Goal: Transaction & Acquisition: Purchase product/service

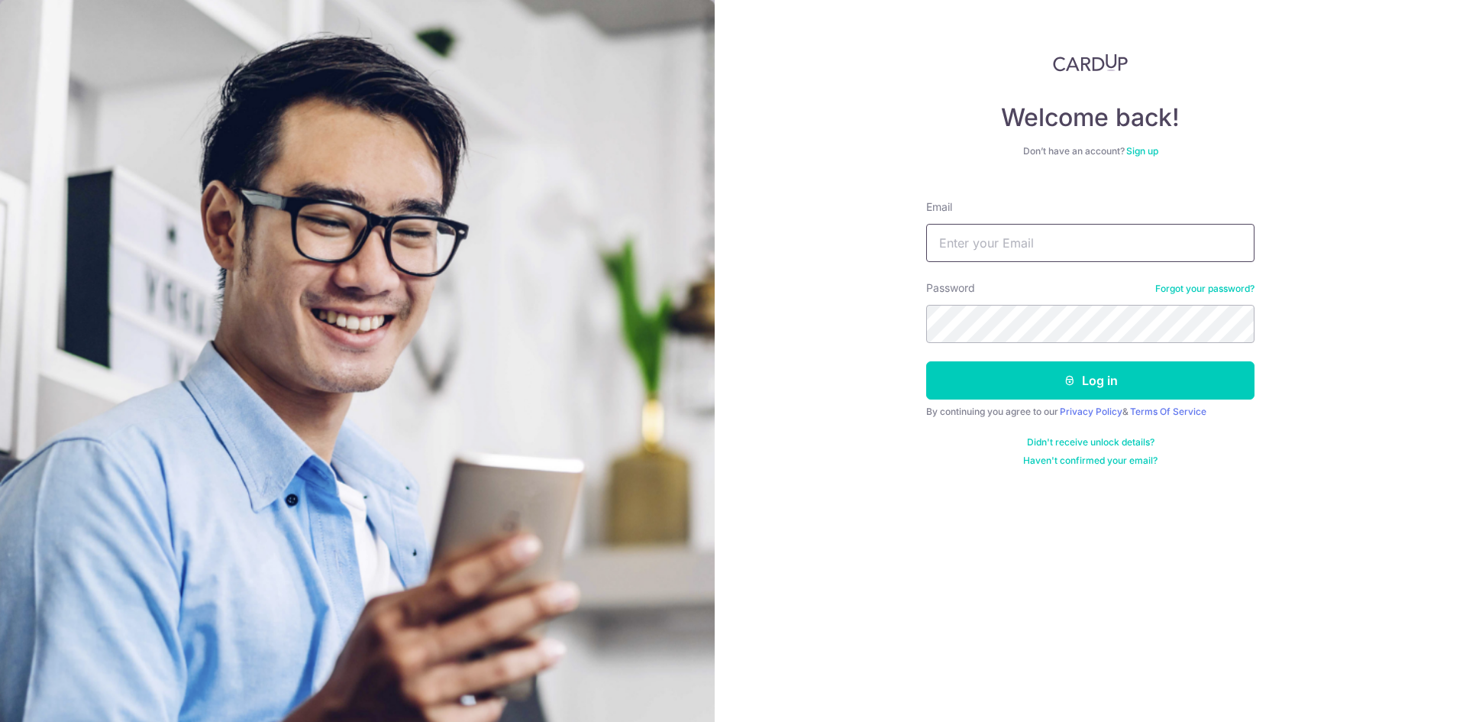
click at [983, 251] on input "Email" at bounding box center [1090, 243] width 328 height 38
type input "trleo@hotmail.com"
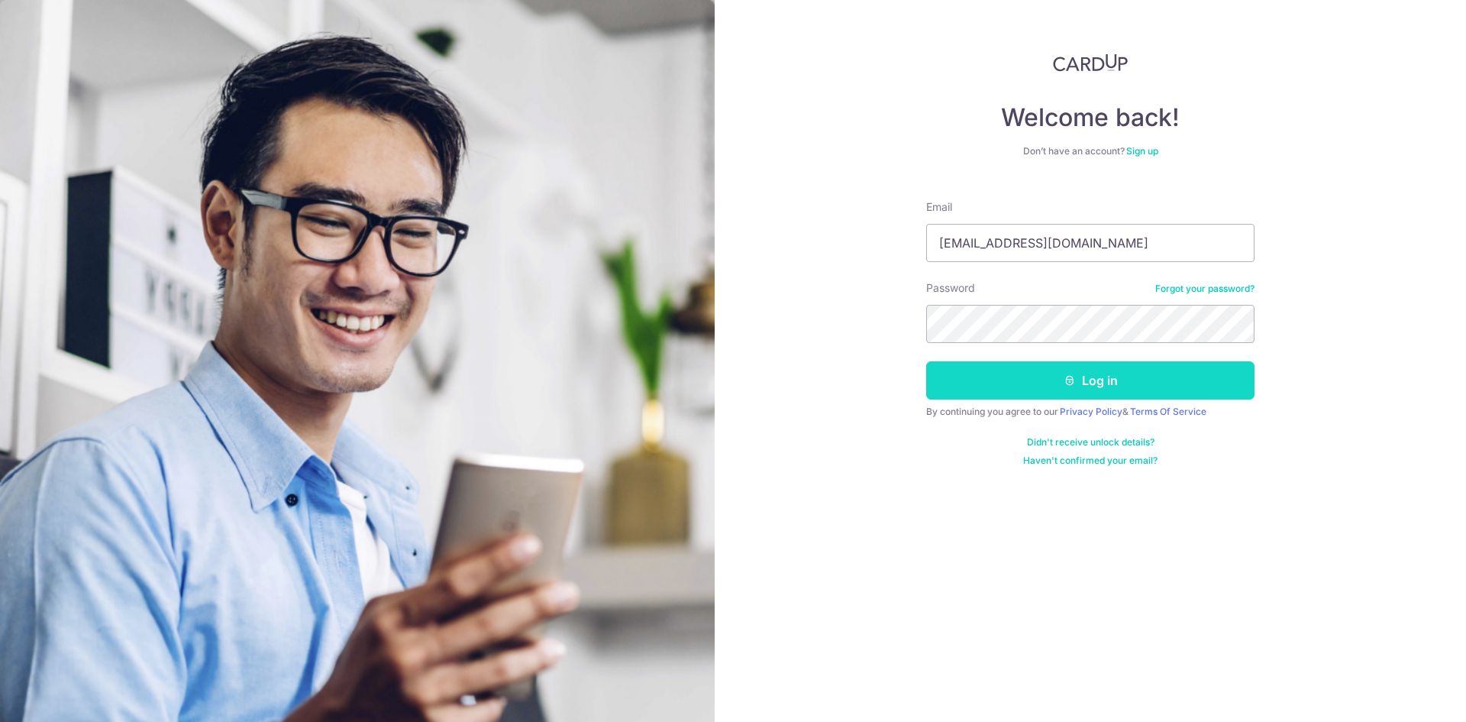
click at [1059, 380] on button "Log in" at bounding box center [1090, 380] width 328 height 38
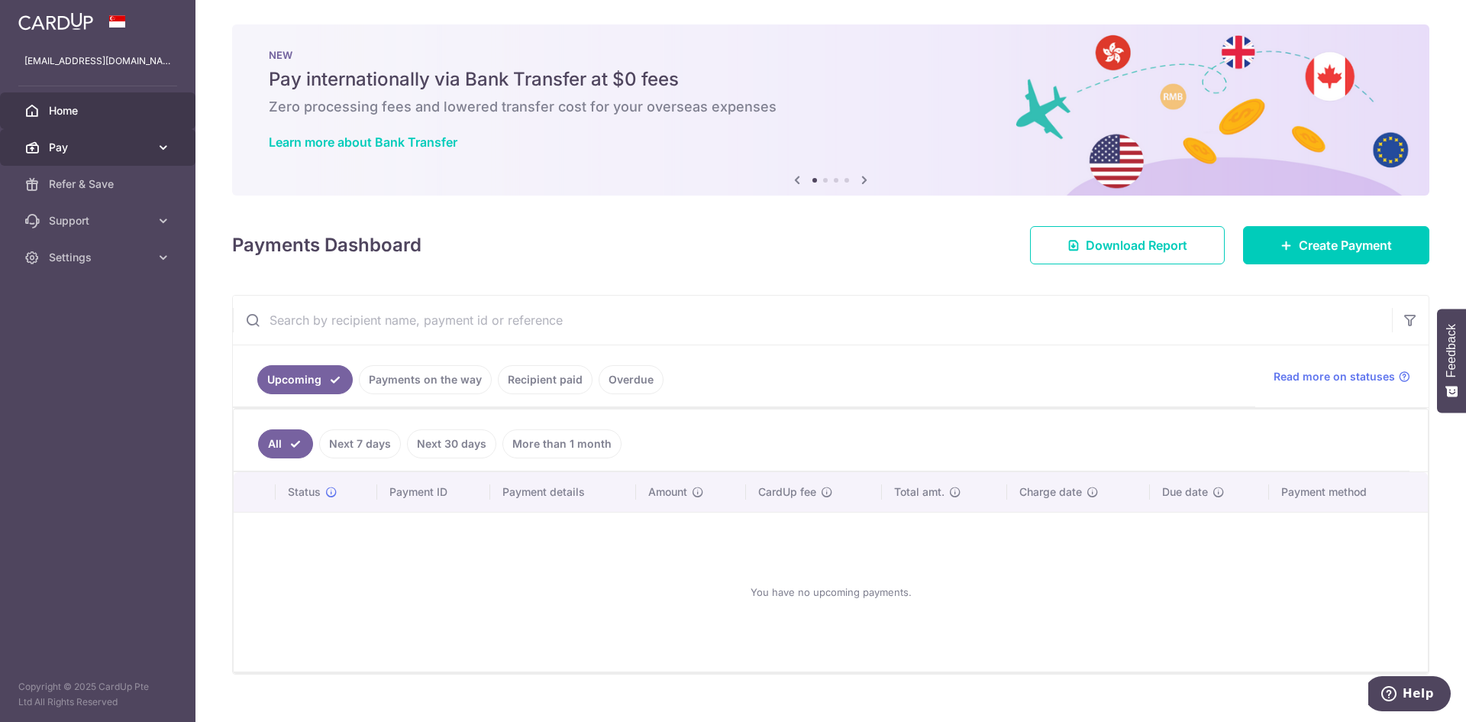
click at [115, 146] on span "Pay" at bounding box center [99, 147] width 101 height 15
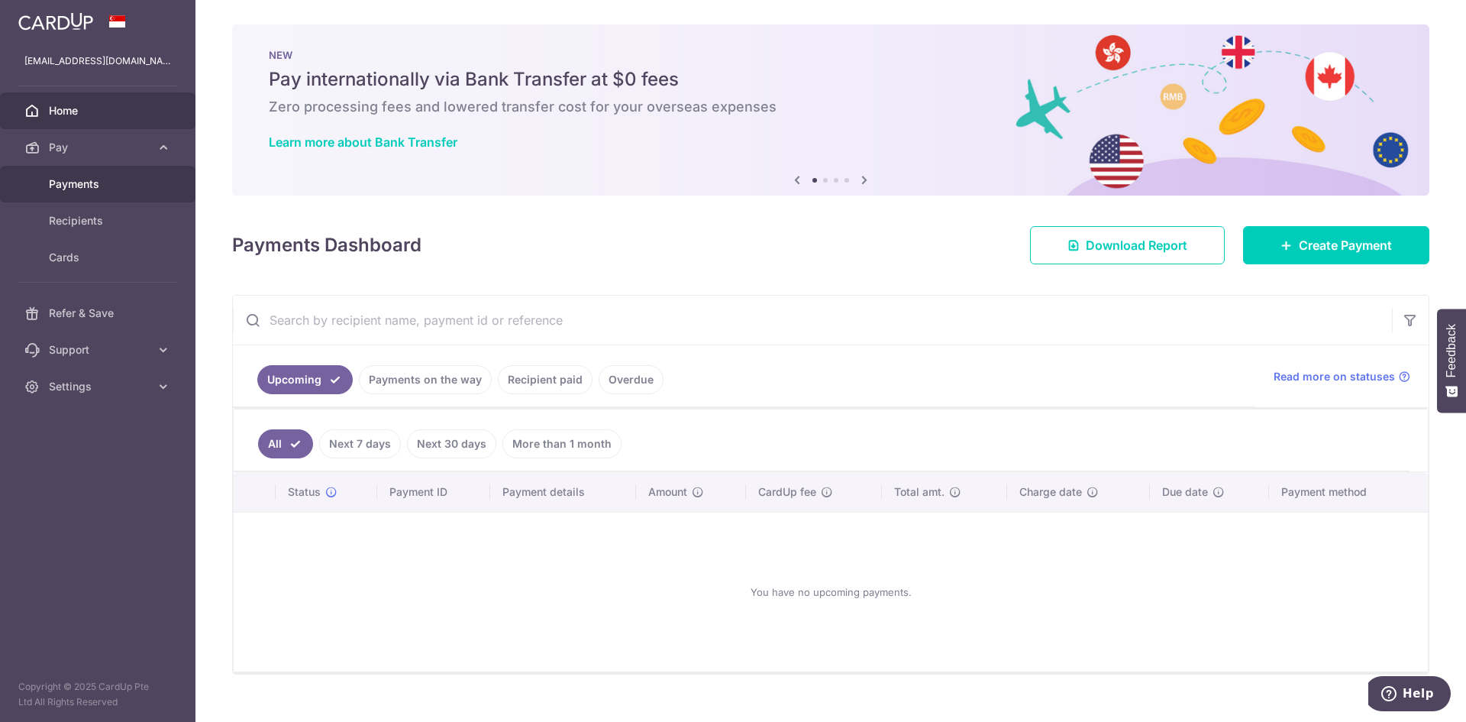
click at [80, 176] on link "Payments" at bounding box center [98, 184] width 196 height 37
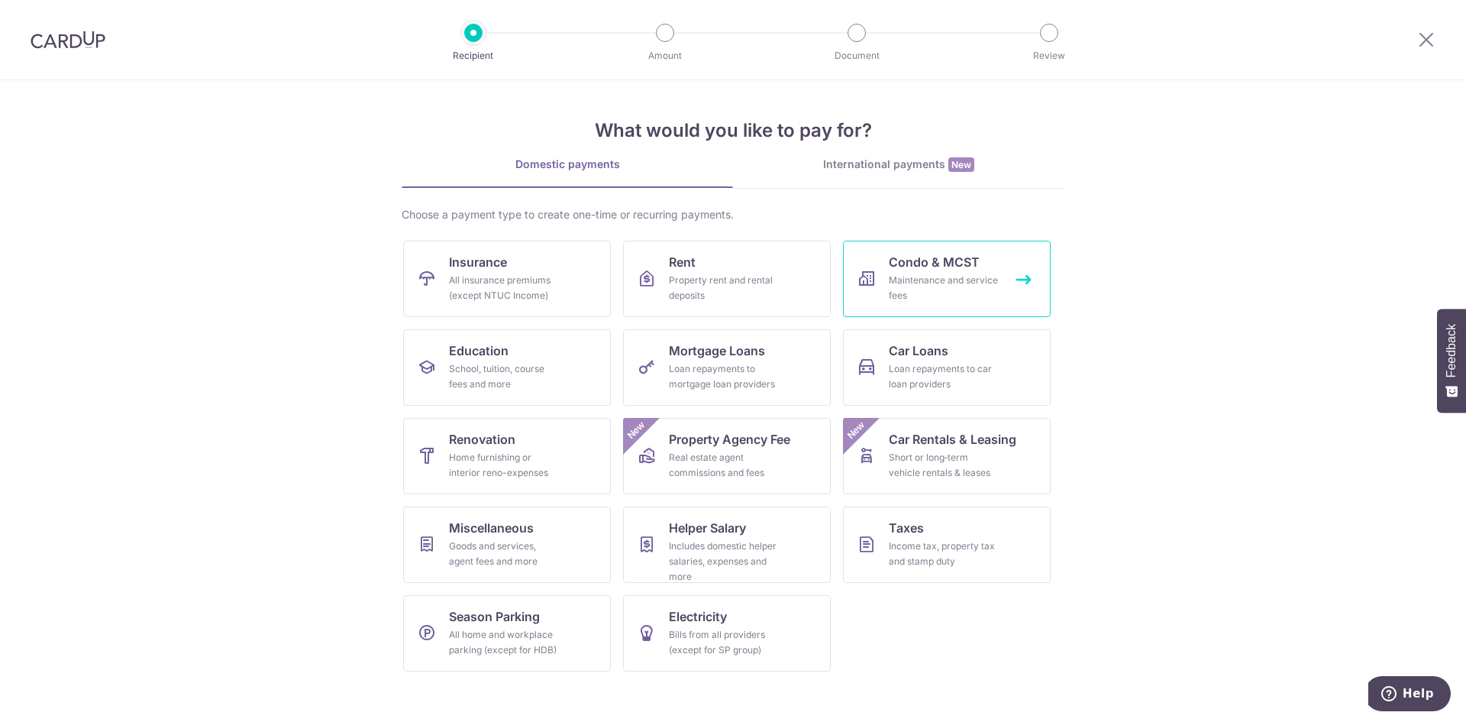
click at [892, 268] on span "Condo & MCST" at bounding box center [934, 262] width 91 height 18
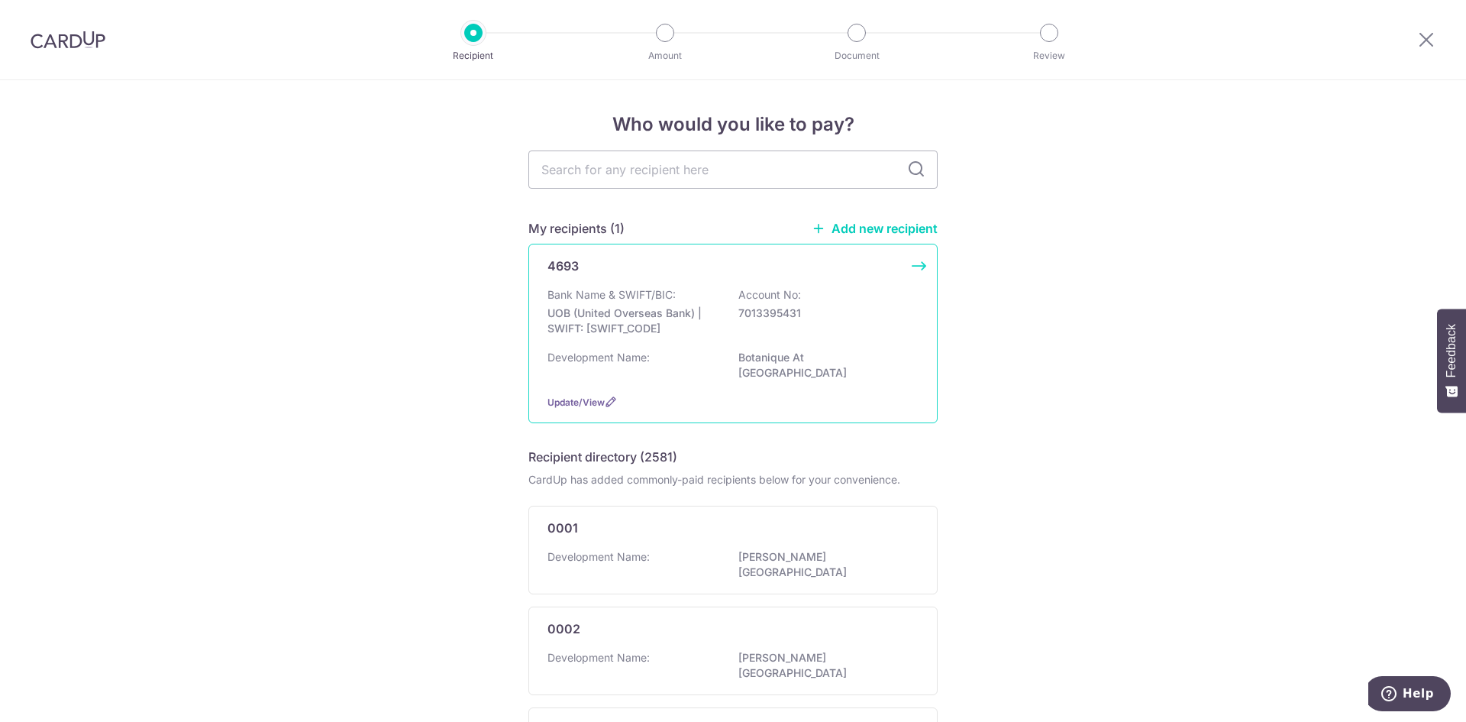
click at [766, 280] on div "4693 Bank Name & SWIFT/BIC: UOB (United Overseas Bank) | SWIFT: UOVBSGSGXXX Acc…" at bounding box center [732, 333] width 409 height 179
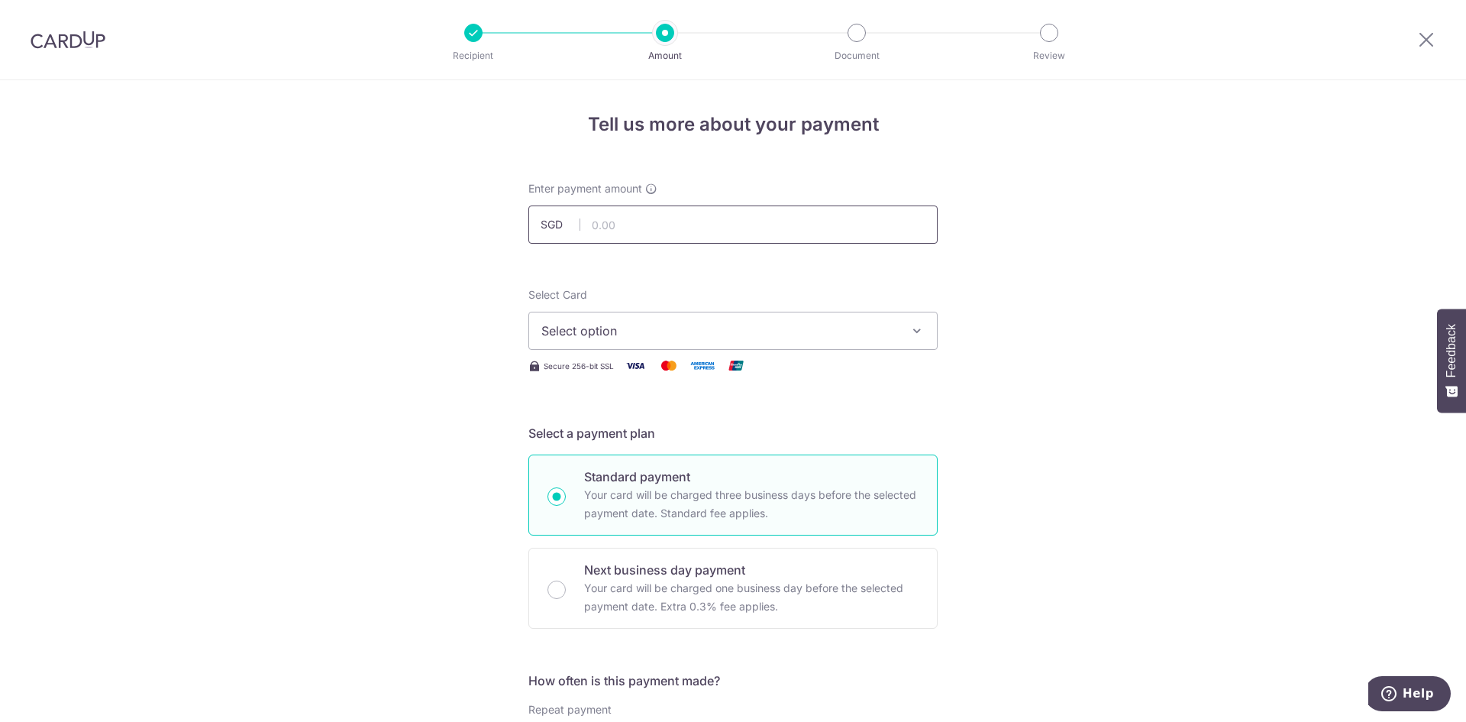
click at [660, 234] on input "text" at bounding box center [732, 224] width 409 height 38
type input "1,079.10"
click at [665, 338] on span "Select option" at bounding box center [719, 331] width 356 height 18
click at [625, 436] on span "**** 4199" at bounding box center [606, 440] width 57 height 18
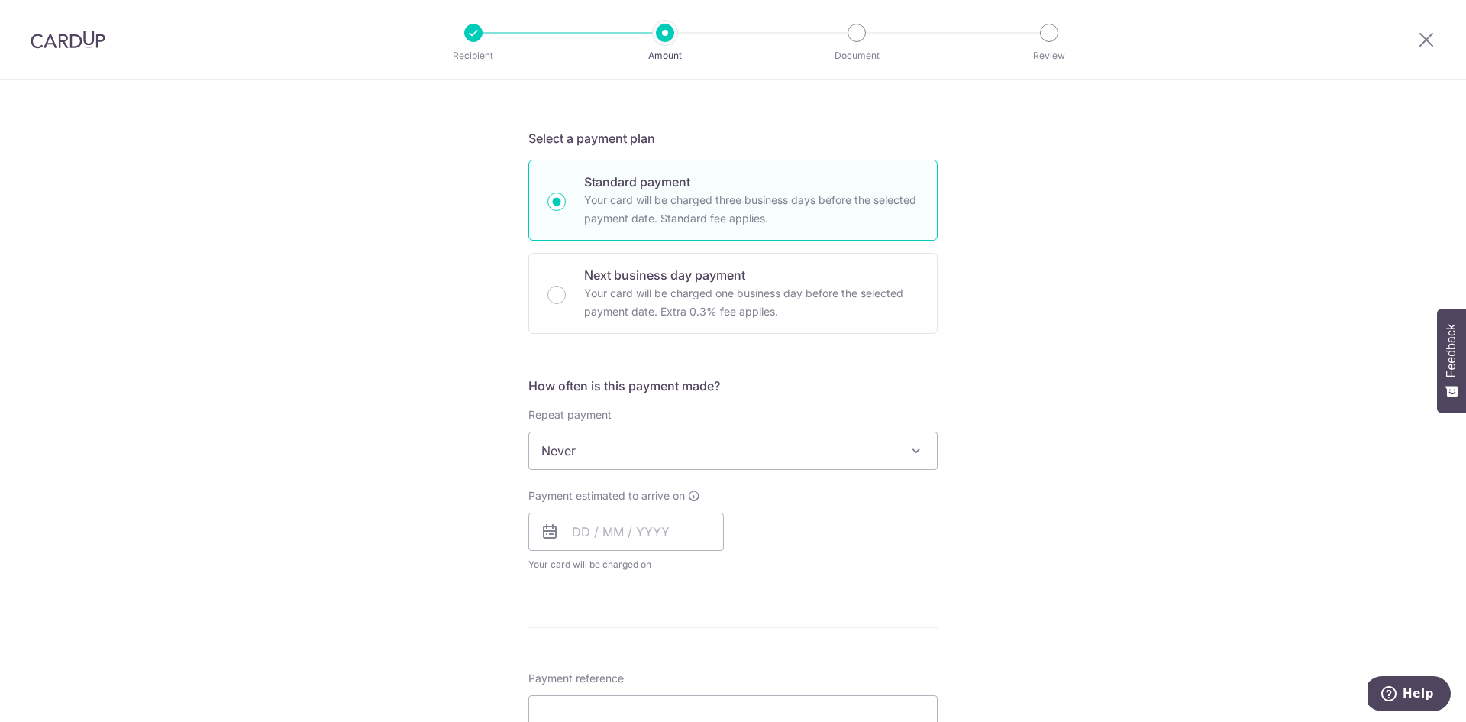
scroll to position [382, 0]
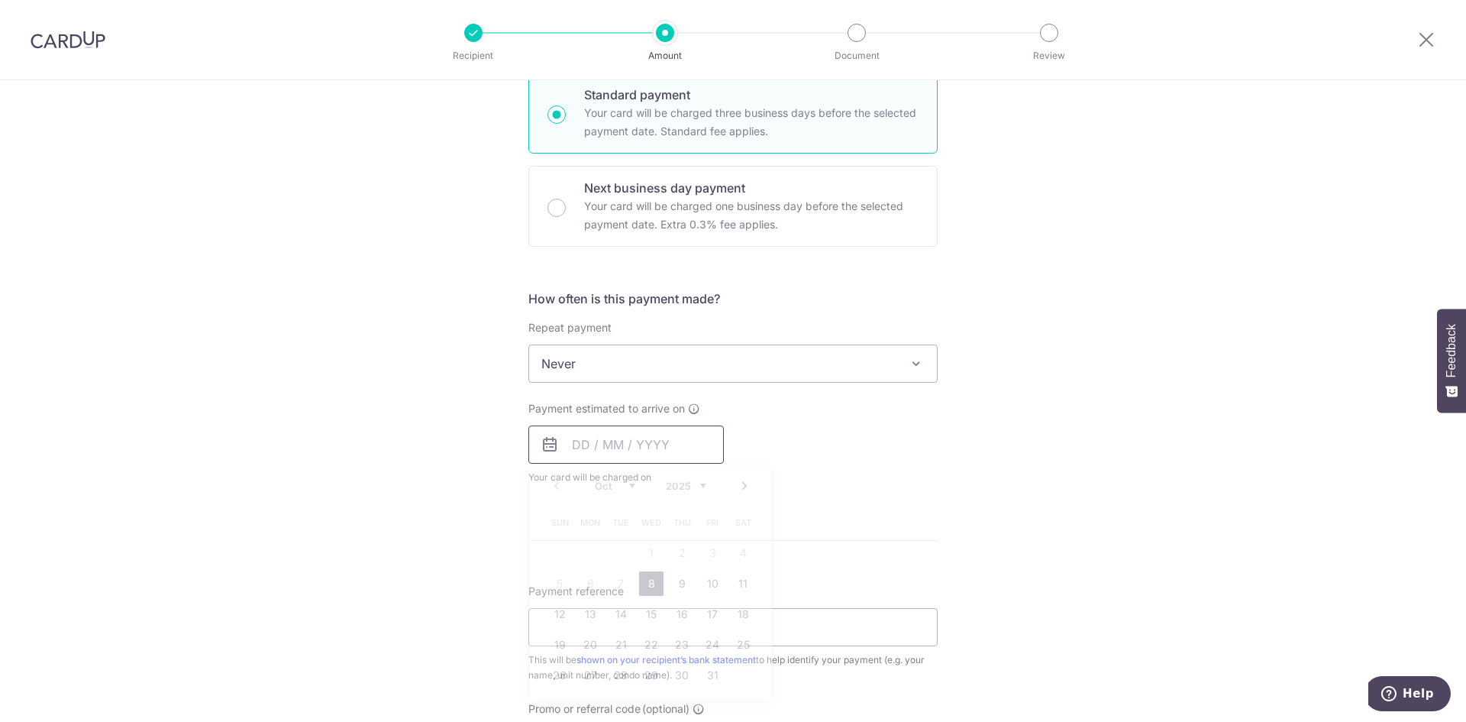
click at [595, 447] on input "text" at bounding box center [626, 444] width 196 height 38
click at [648, 581] on link "8" at bounding box center [651, 583] width 24 height 24
type input "08/10/2025"
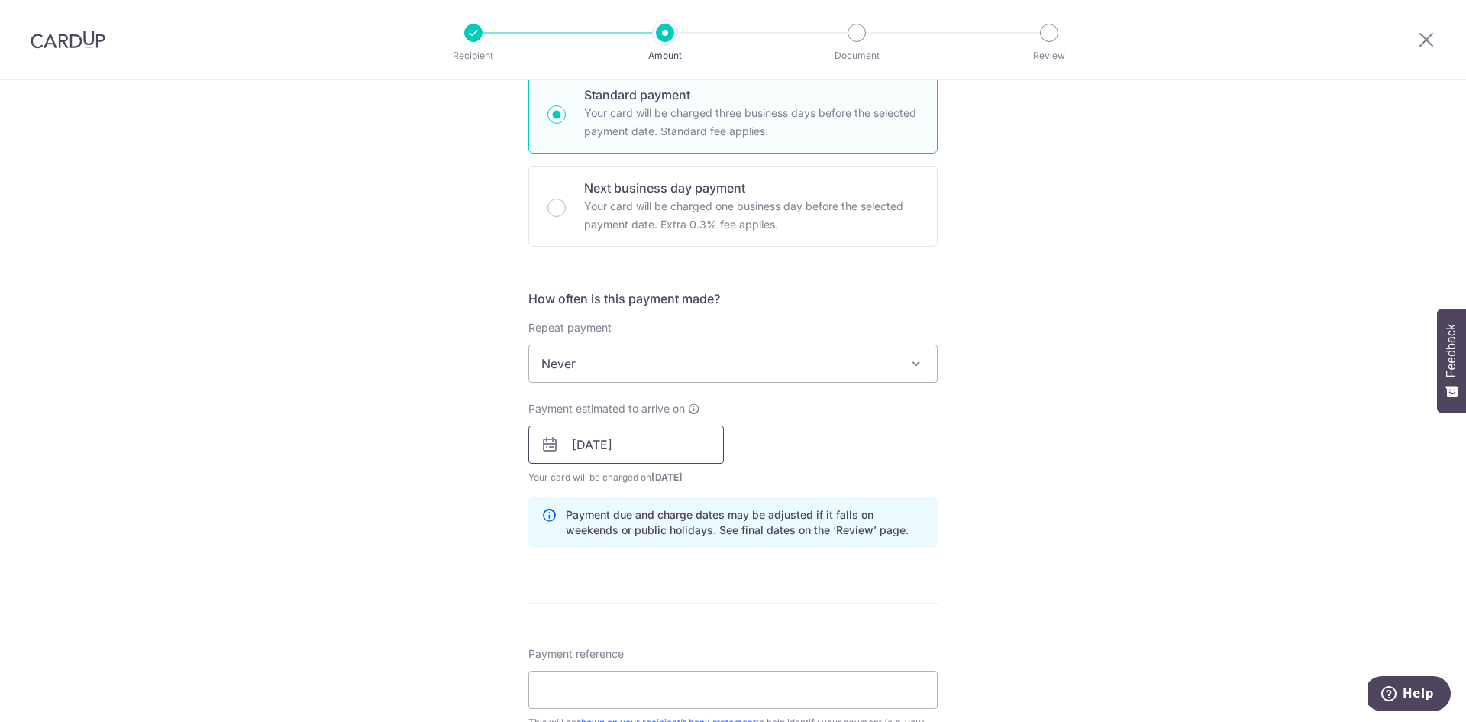
click at [630, 453] on input "[DATE]" at bounding box center [626, 444] width 196 height 38
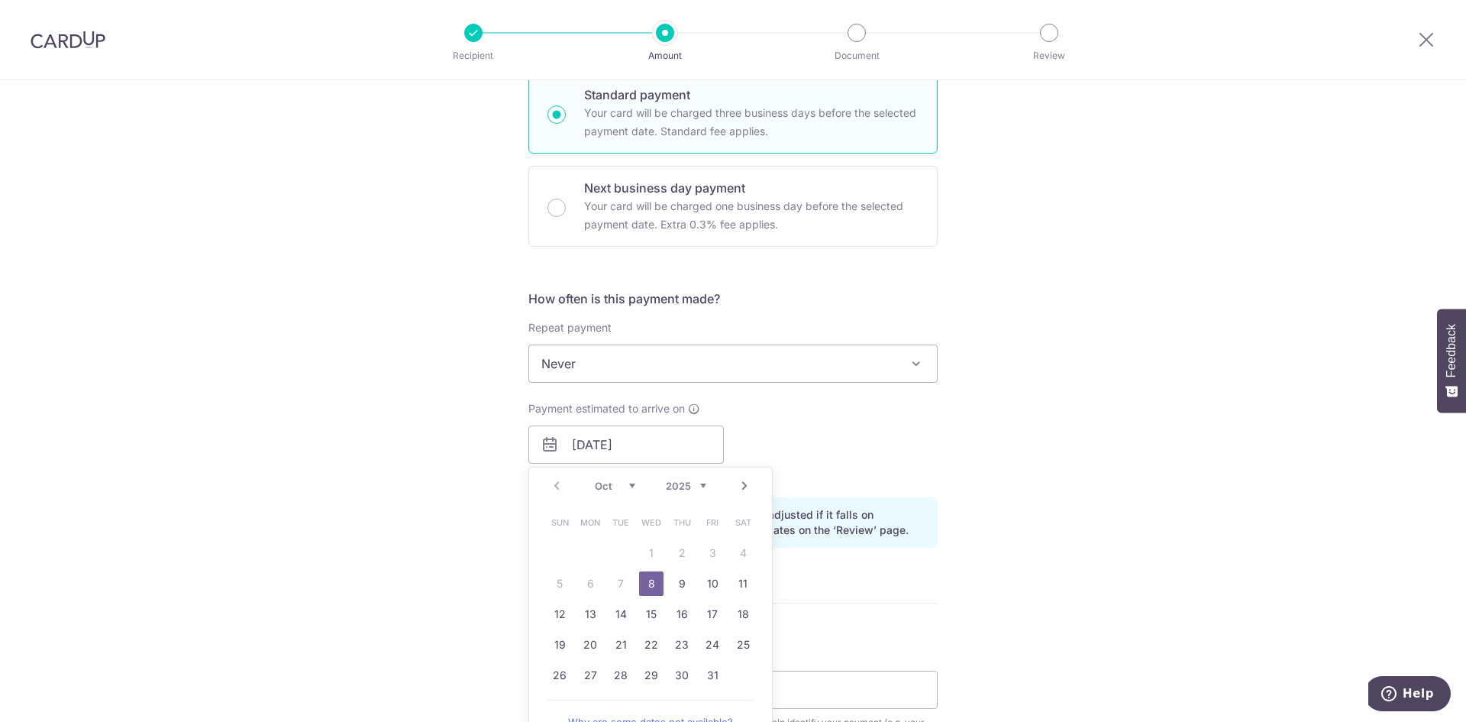
click at [651, 579] on link "8" at bounding box center [651, 583] width 24 height 24
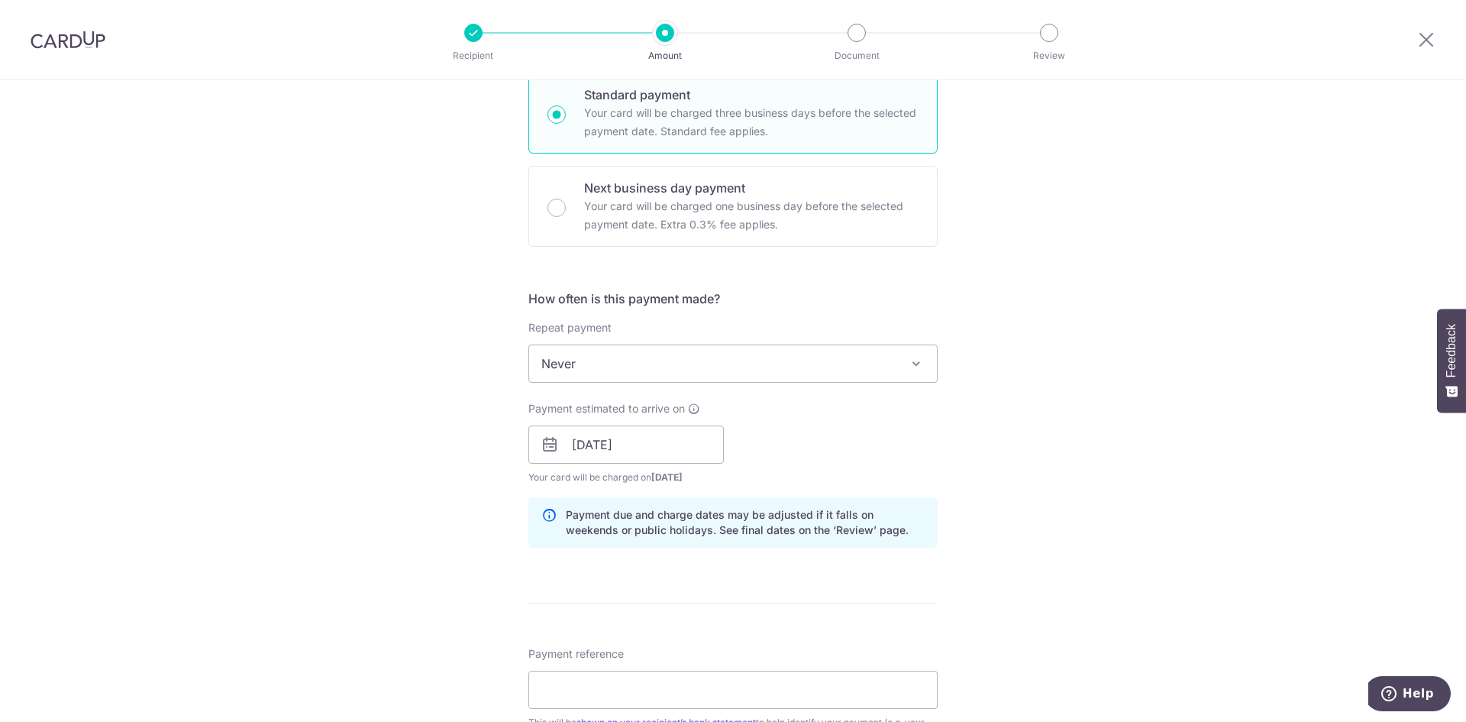
click at [657, 359] on span "Never" at bounding box center [733, 363] width 408 height 37
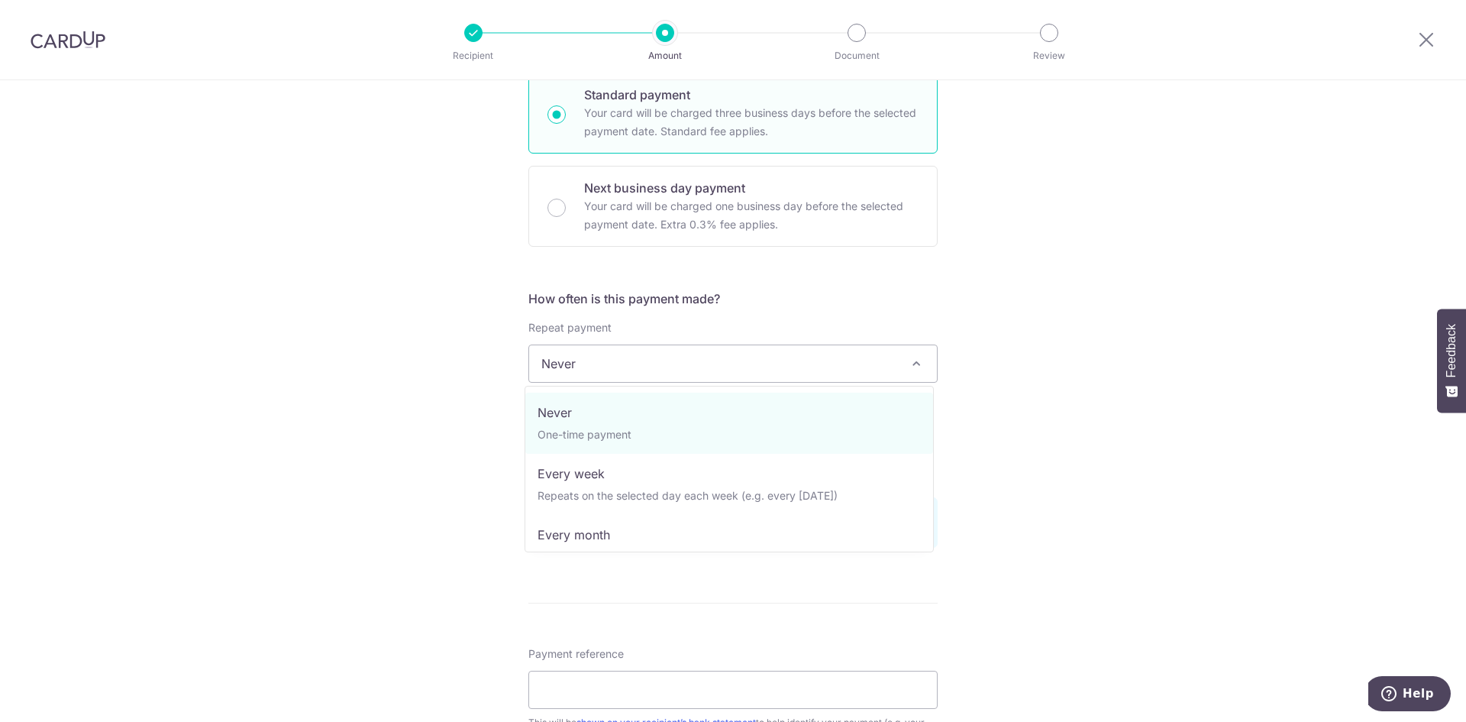
click at [657, 359] on span "Never" at bounding box center [733, 363] width 408 height 37
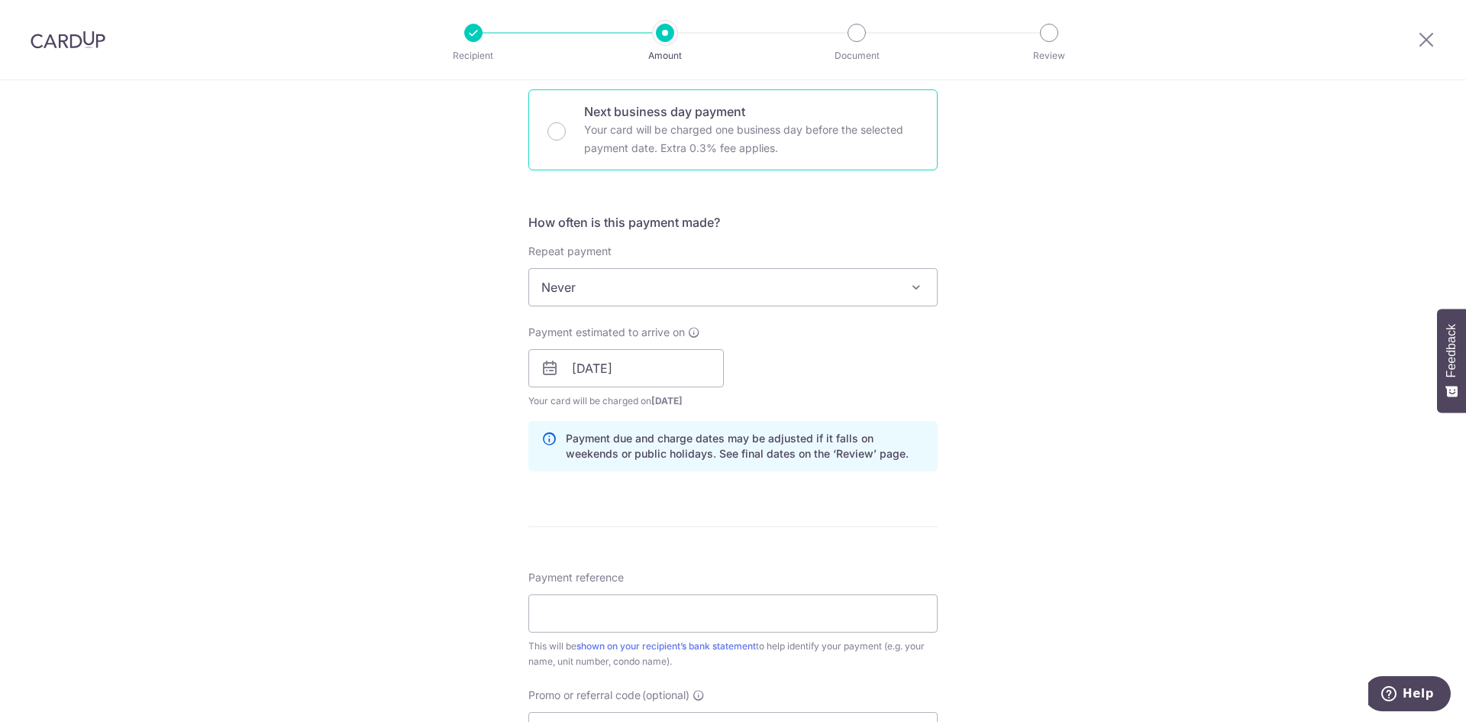
scroll to position [687, 0]
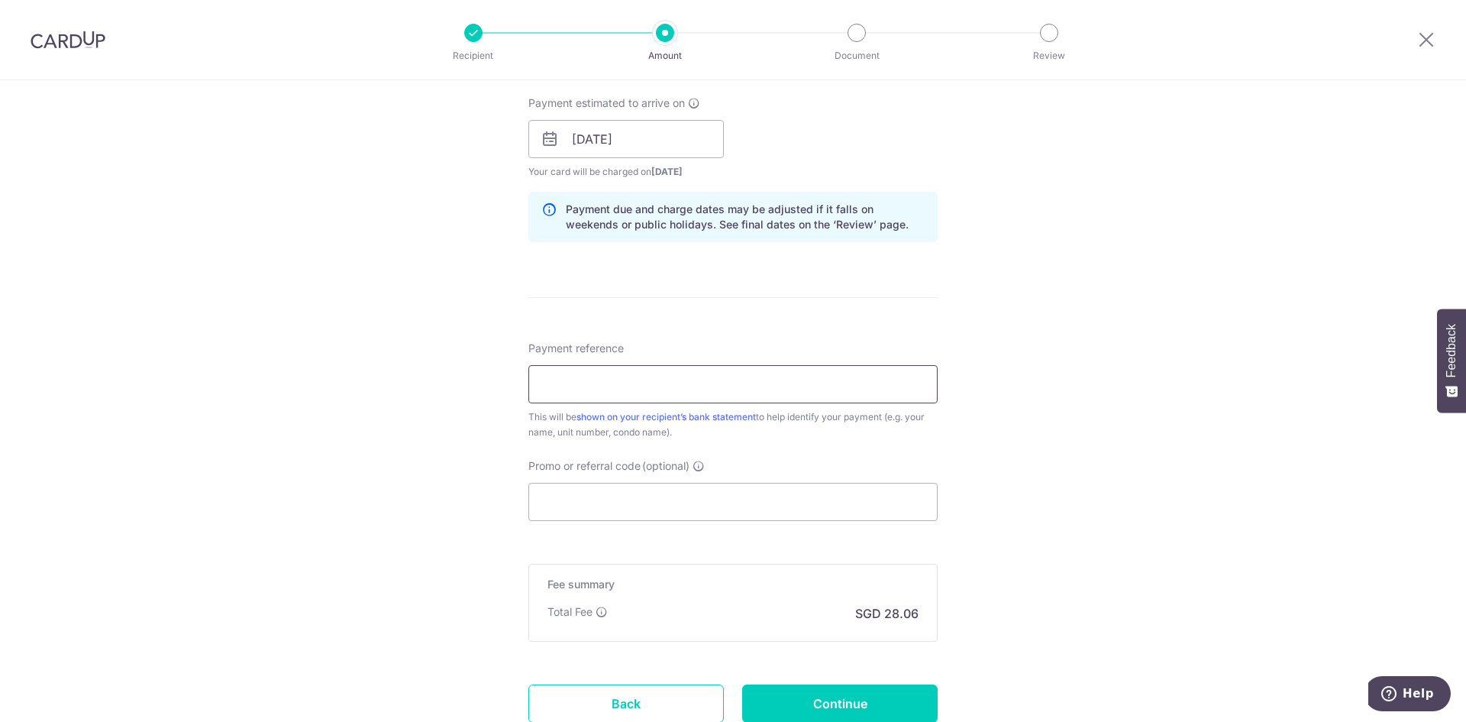
click at [640, 387] on input "Payment reference" at bounding box center [732, 384] width 409 height 38
type input "MCST fee"
click at [680, 501] on input "Promo or referral code (optional)" at bounding box center [732, 502] width 409 height 38
paste input "OCBC195"
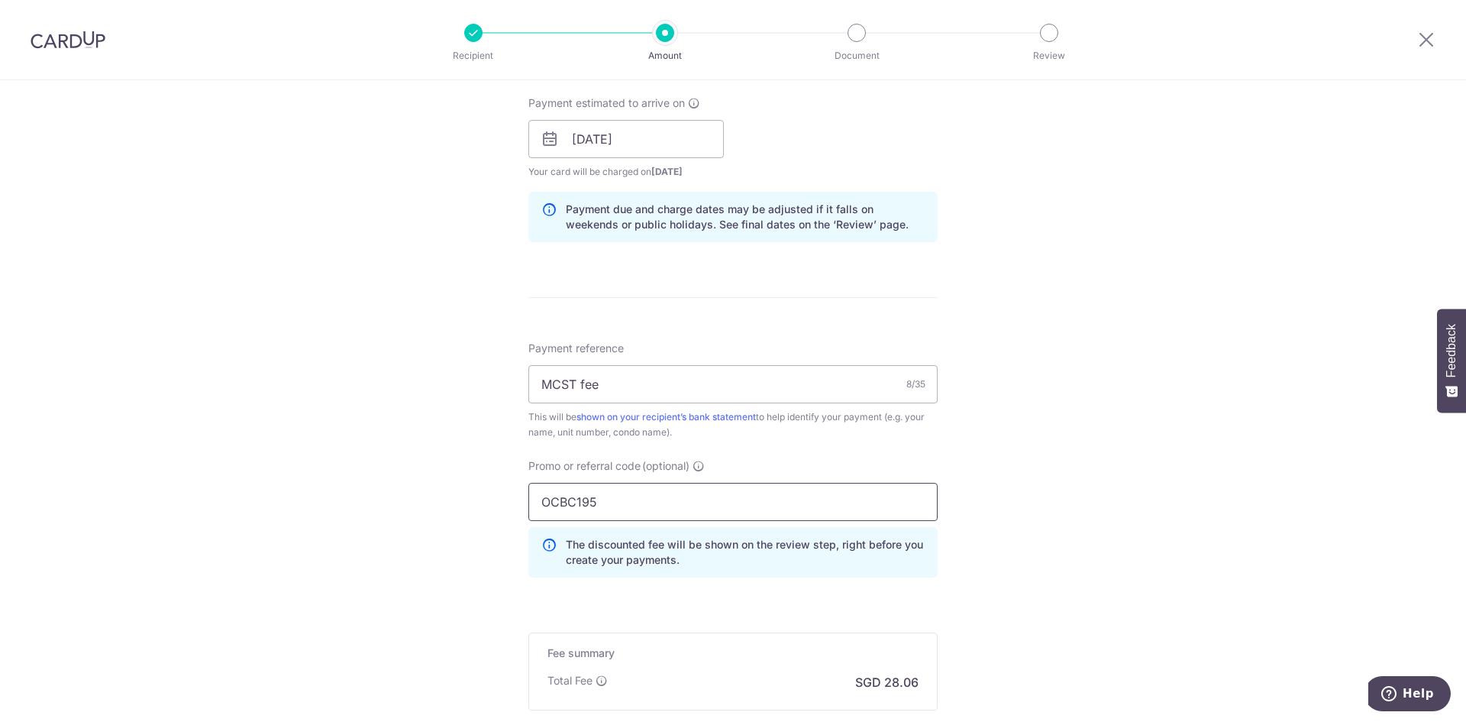
type input "OCBC195"
click at [1010, 545] on div "Tell us more about your payment Enter payment amount SGD 1,079.10 1079.10 Selec…" at bounding box center [733, 149] width 1466 height 1513
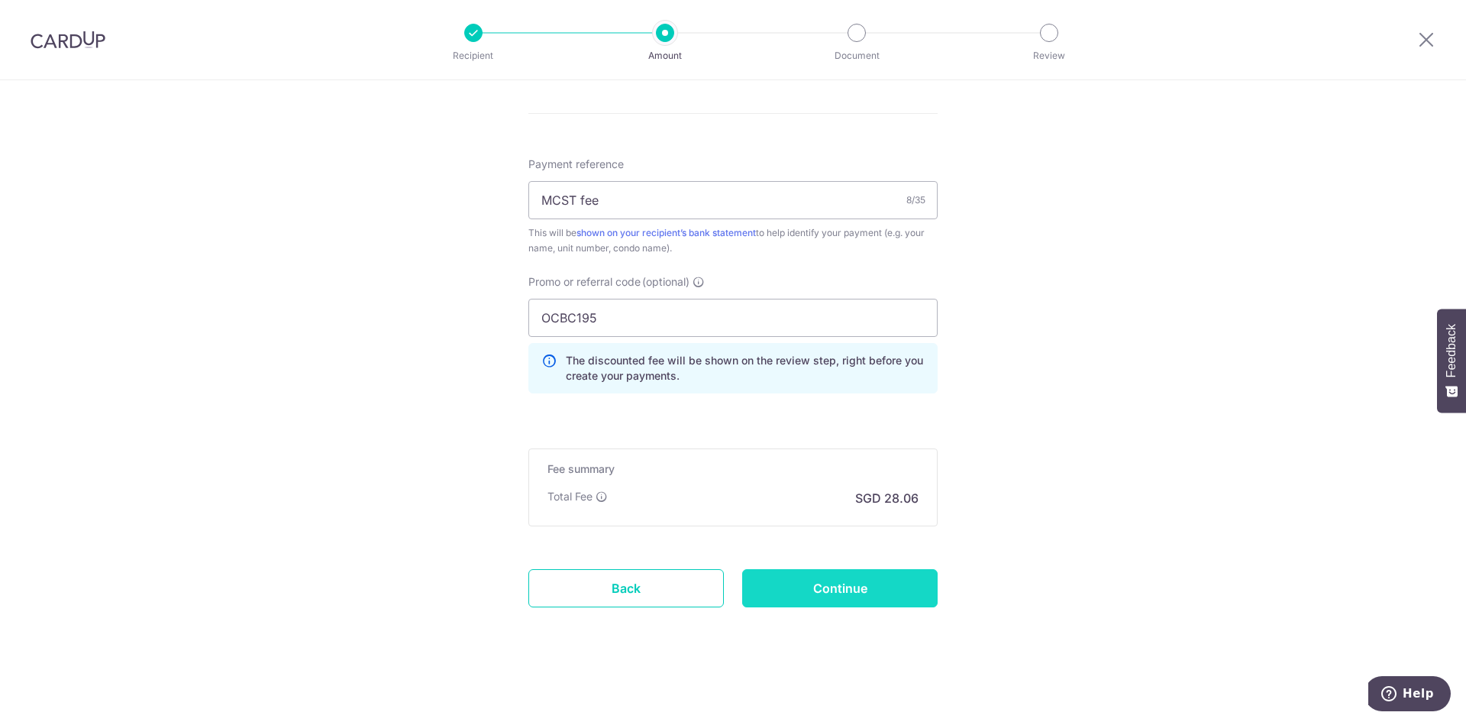
click at [842, 591] on input "Continue" at bounding box center [840, 588] width 196 height 38
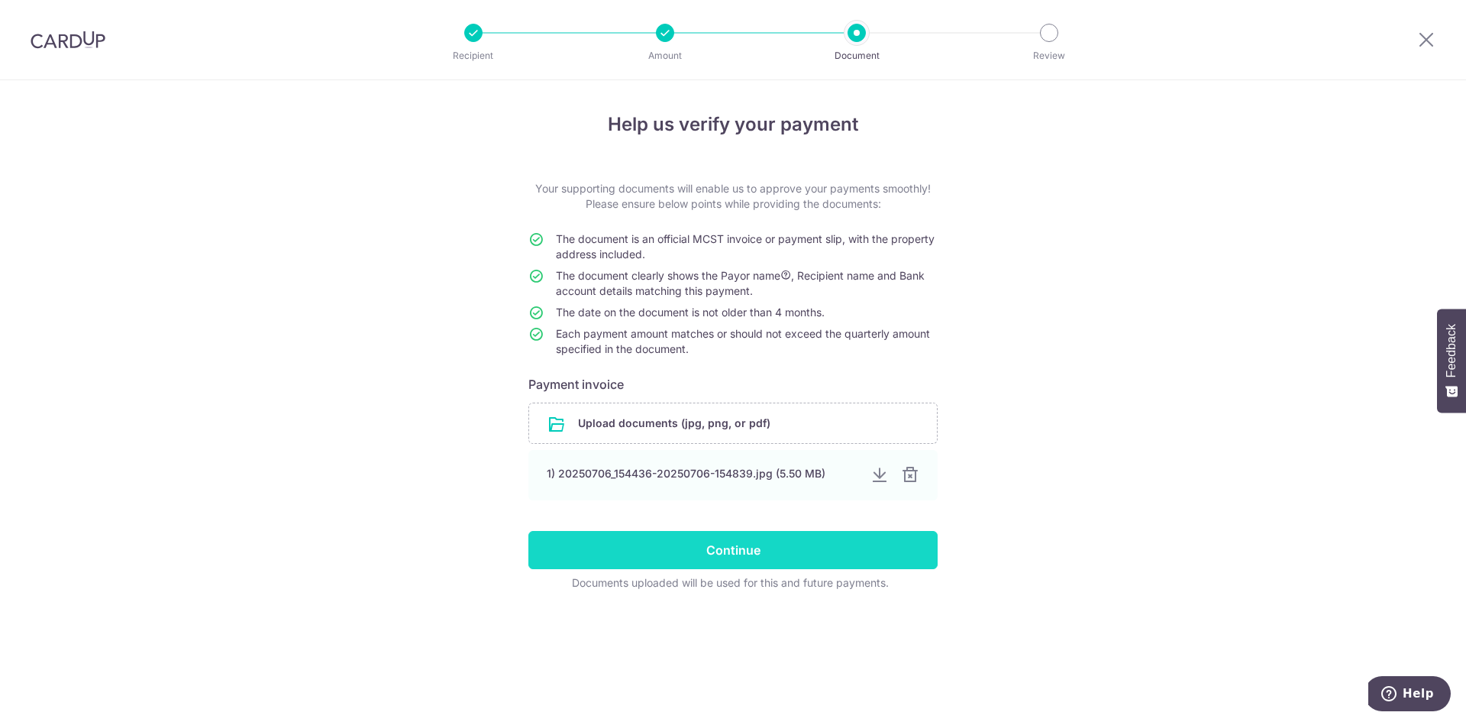
click at [754, 558] on input "Continue" at bounding box center [732, 550] width 409 height 38
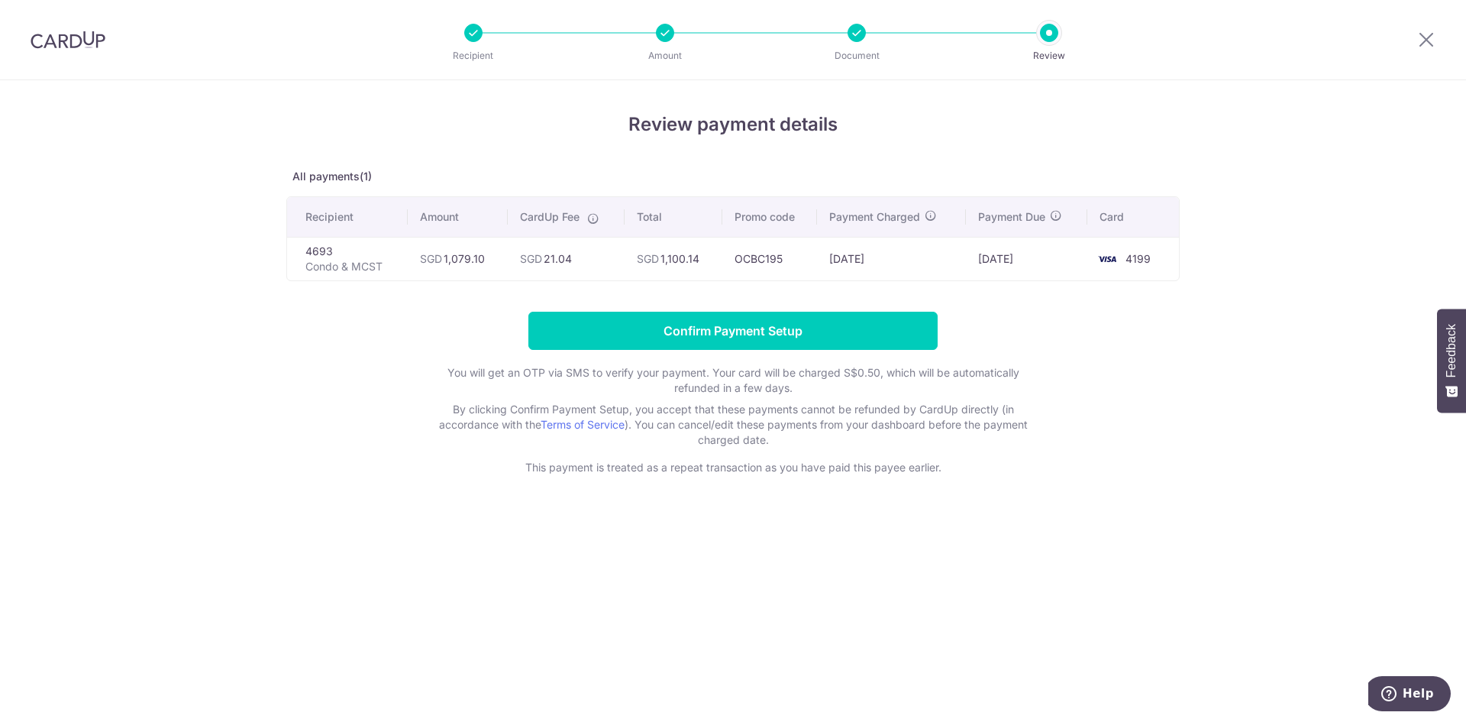
click at [661, 39] on div at bounding box center [665, 33] width 18 height 18
click at [470, 44] on div "Recipient Amount Document Review" at bounding box center [761, 39] width 655 height 79
drag, startPoint x: 1424, startPoint y: 40, endPoint x: 810, endPoint y: 116, distance: 618.8
click at [1424, 40] on icon at bounding box center [1426, 39] width 18 height 19
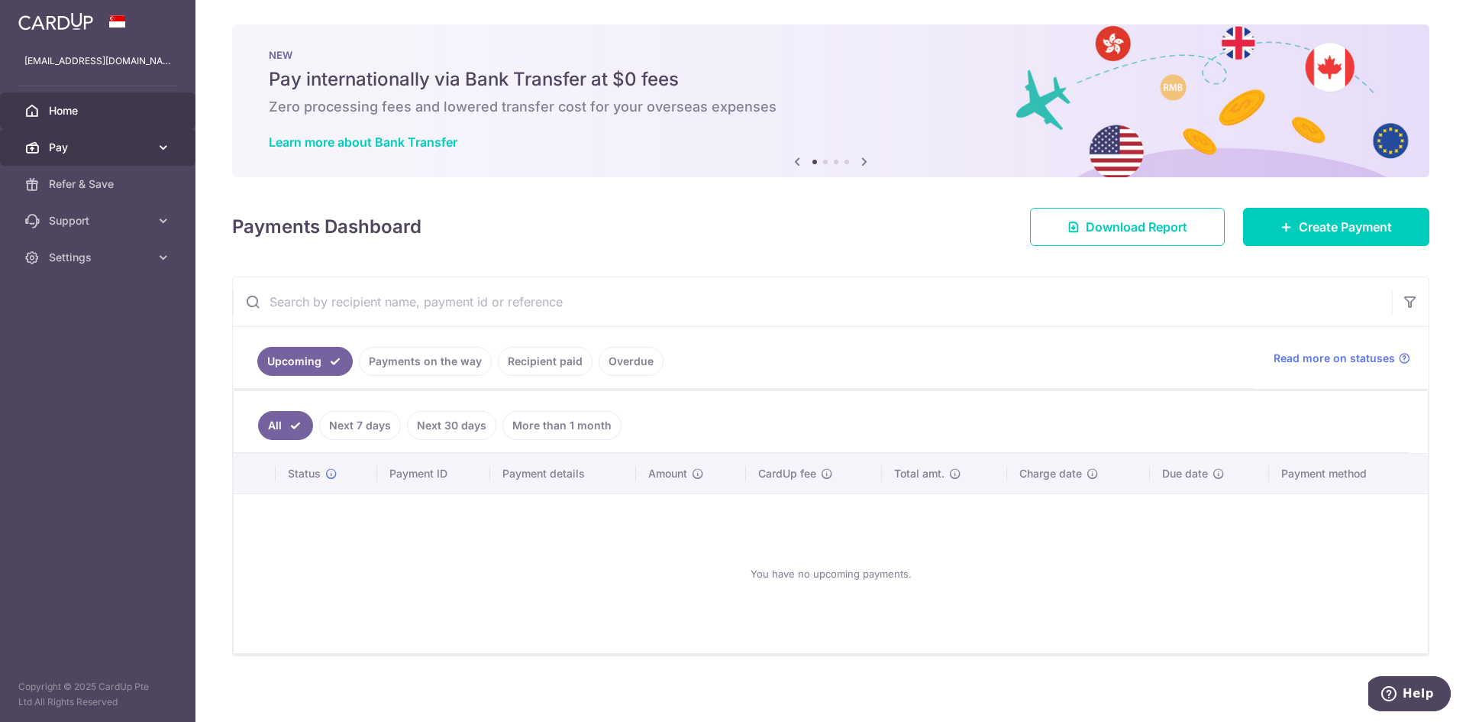
click at [76, 137] on link "Pay" at bounding box center [98, 147] width 196 height 37
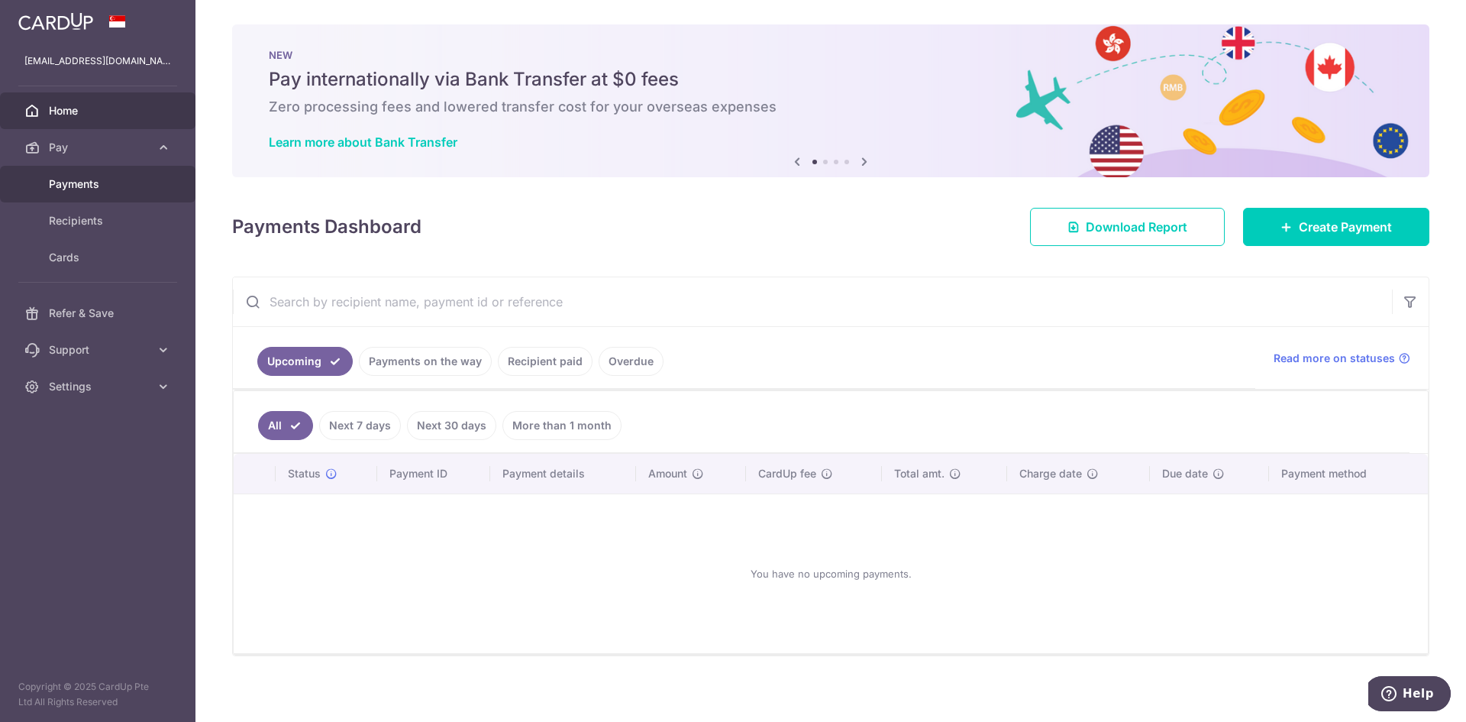
click at [89, 187] on span "Payments" at bounding box center [99, 183] width 101 height 15
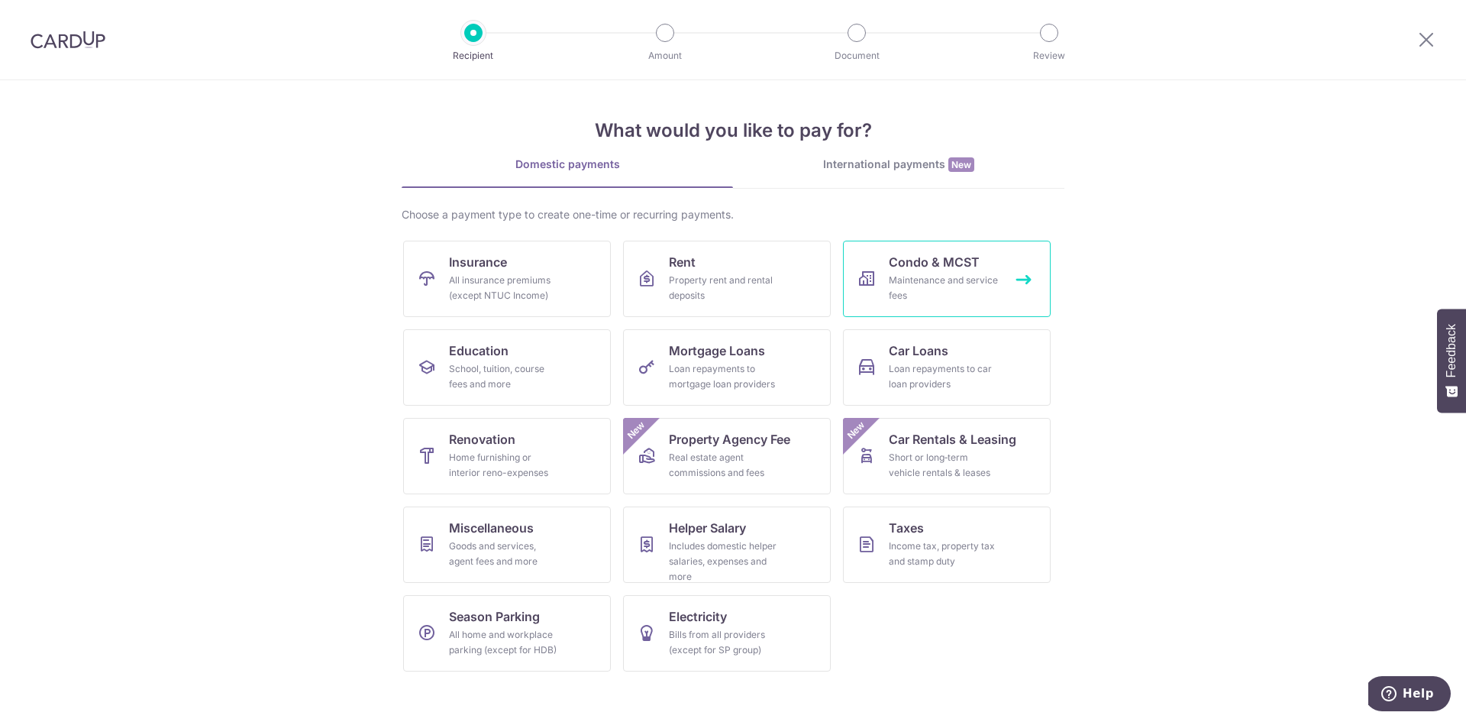
click at [921, 260] on span "Condo & MCST" at bounding box center [934, 262] width 91 height 18
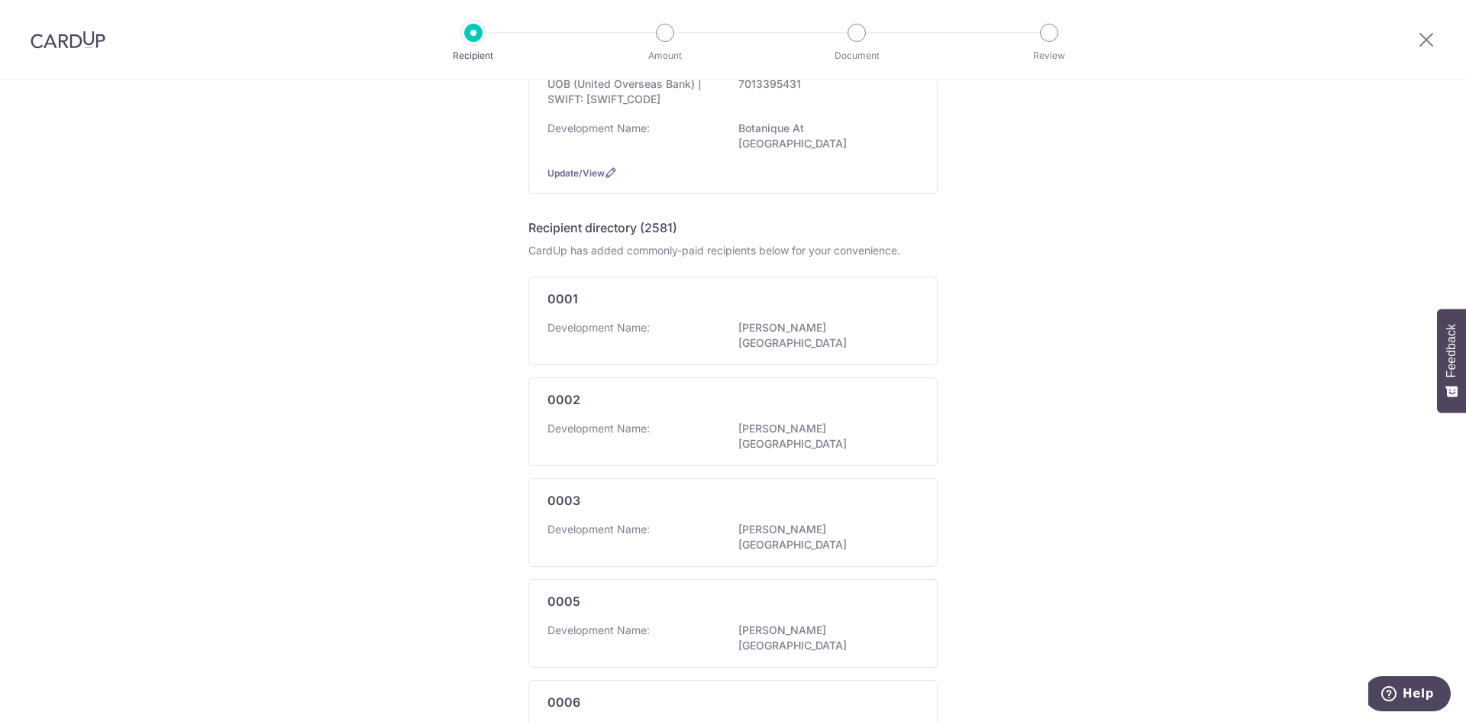
scroll to position [76, 0]
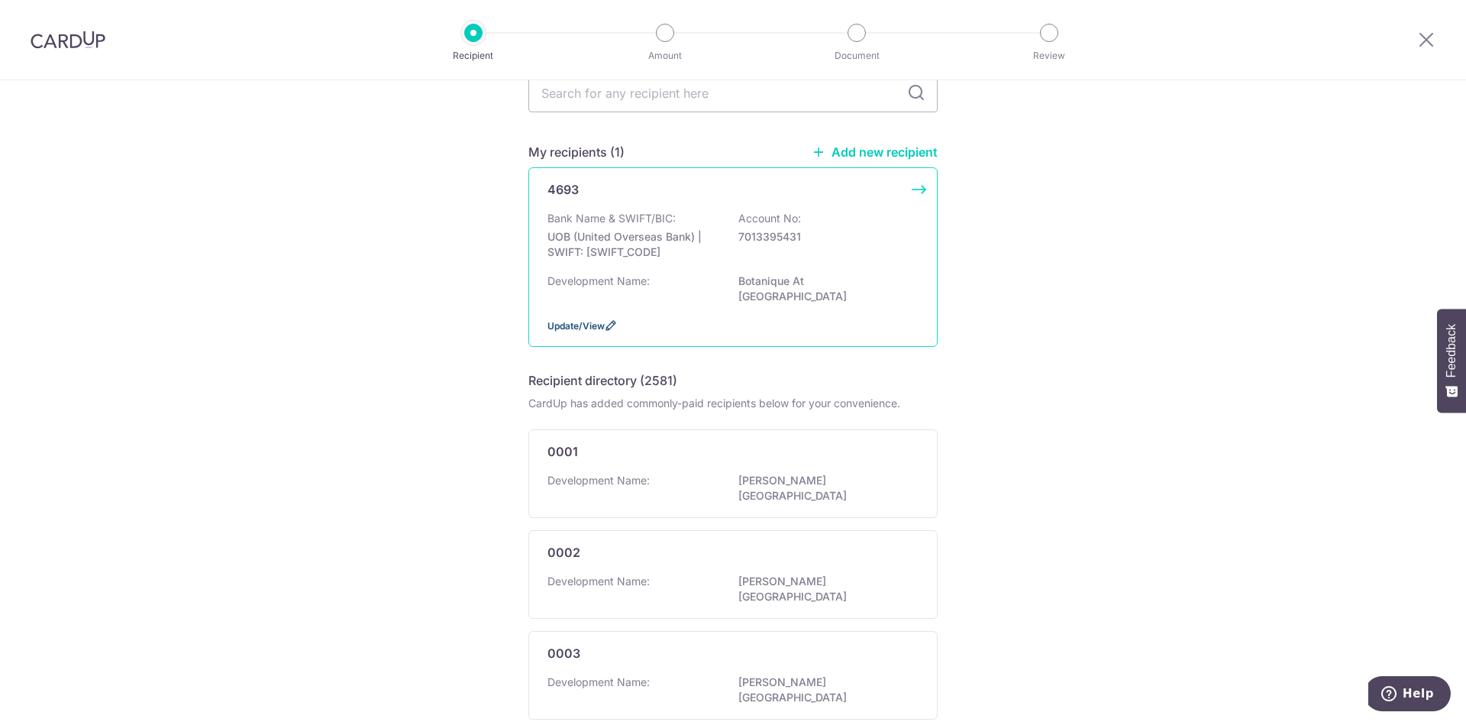
click at [577, 320] on span "Update/View" at bounding box center [576, 325] width 57 height 11
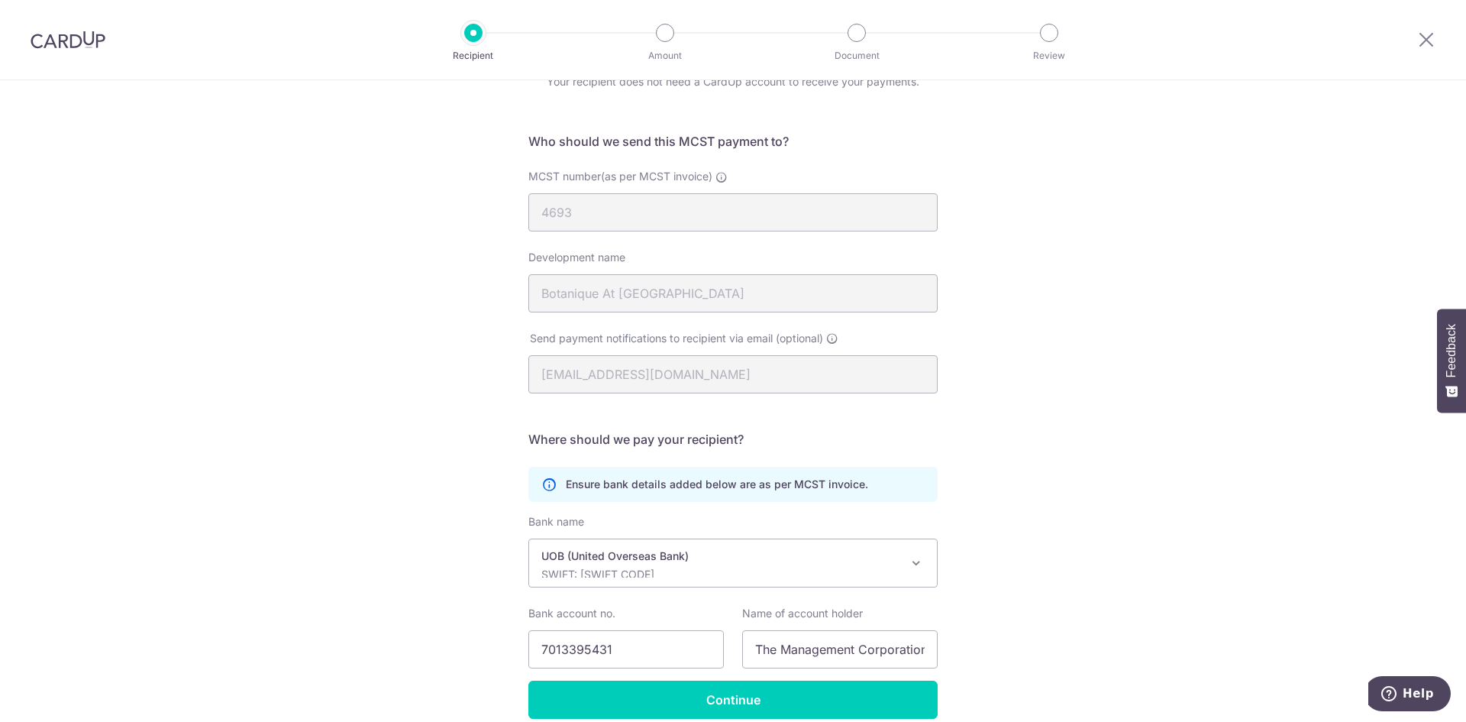
scroll to position [145, 0]
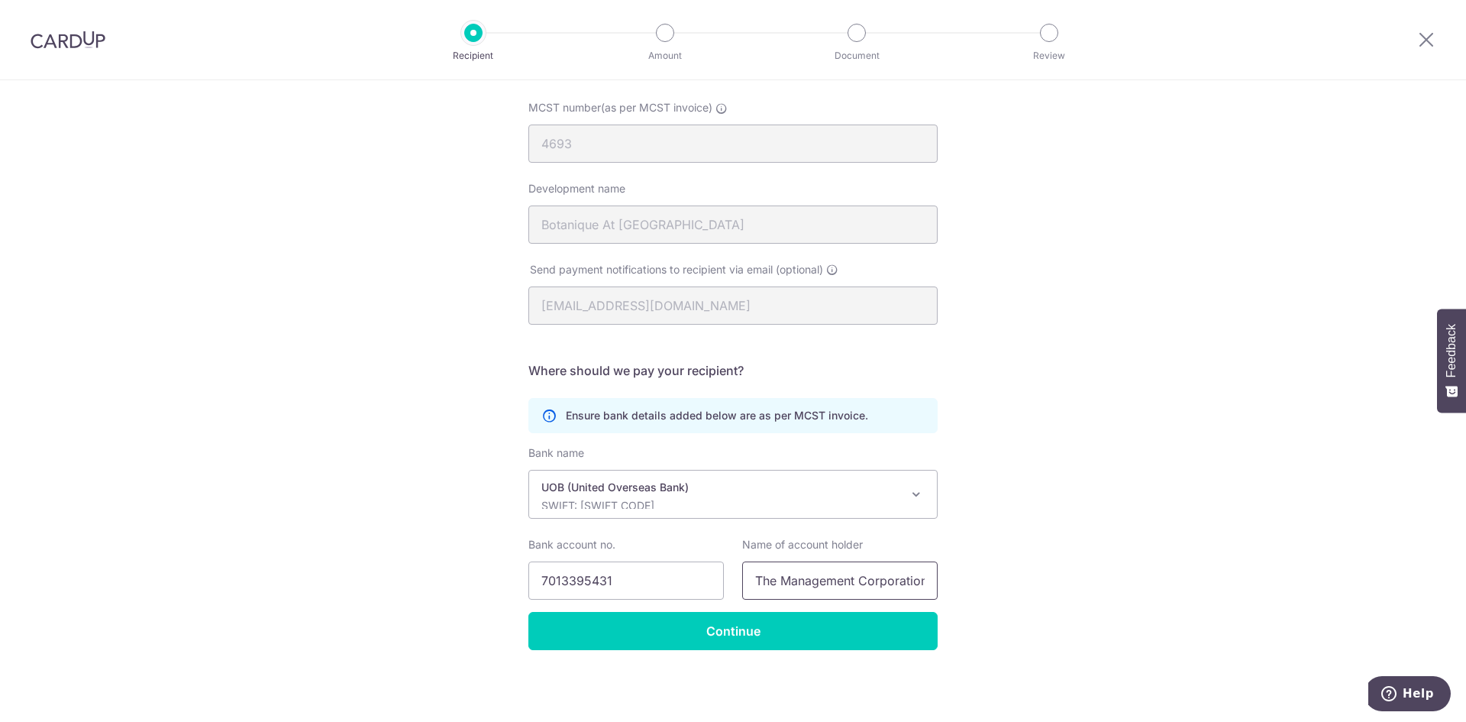
click at [855, 567] on input "The Management Corporation Strata Title Plan No. 4693" at bounding box center [840, 580] width 196 height 38
click at [732, 625] on input "Continue" at bounding box center [732, 631] width 409 height 38
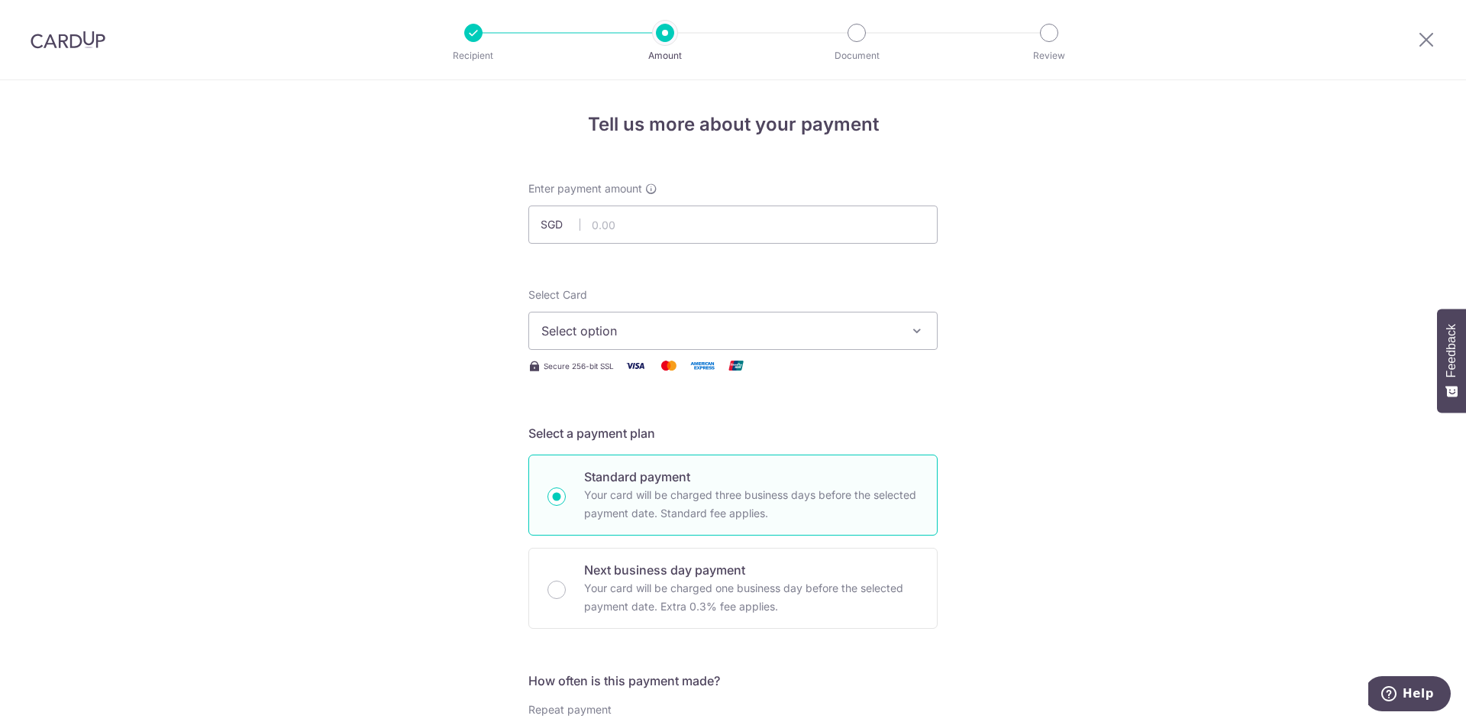
click at [651, 328] on span "Select option" at bounding box center [719, 331] width 356 height 18
click at [638, 438] on span "**** 4199" at bounding box center [732, 440] width 383 height 18
click at [632, 218] on input "text" at bounding box center [732, 224] width 409 height 38
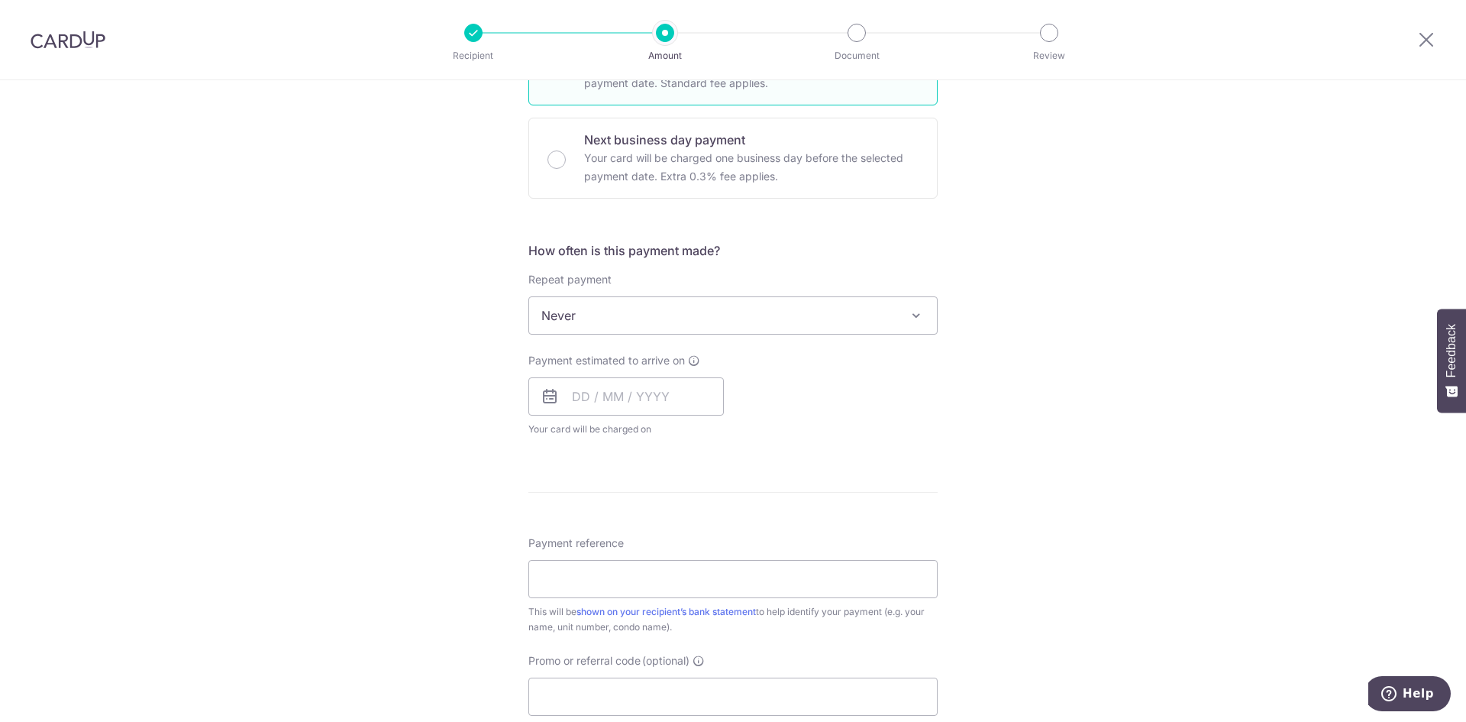
scroll to position [458, 0]
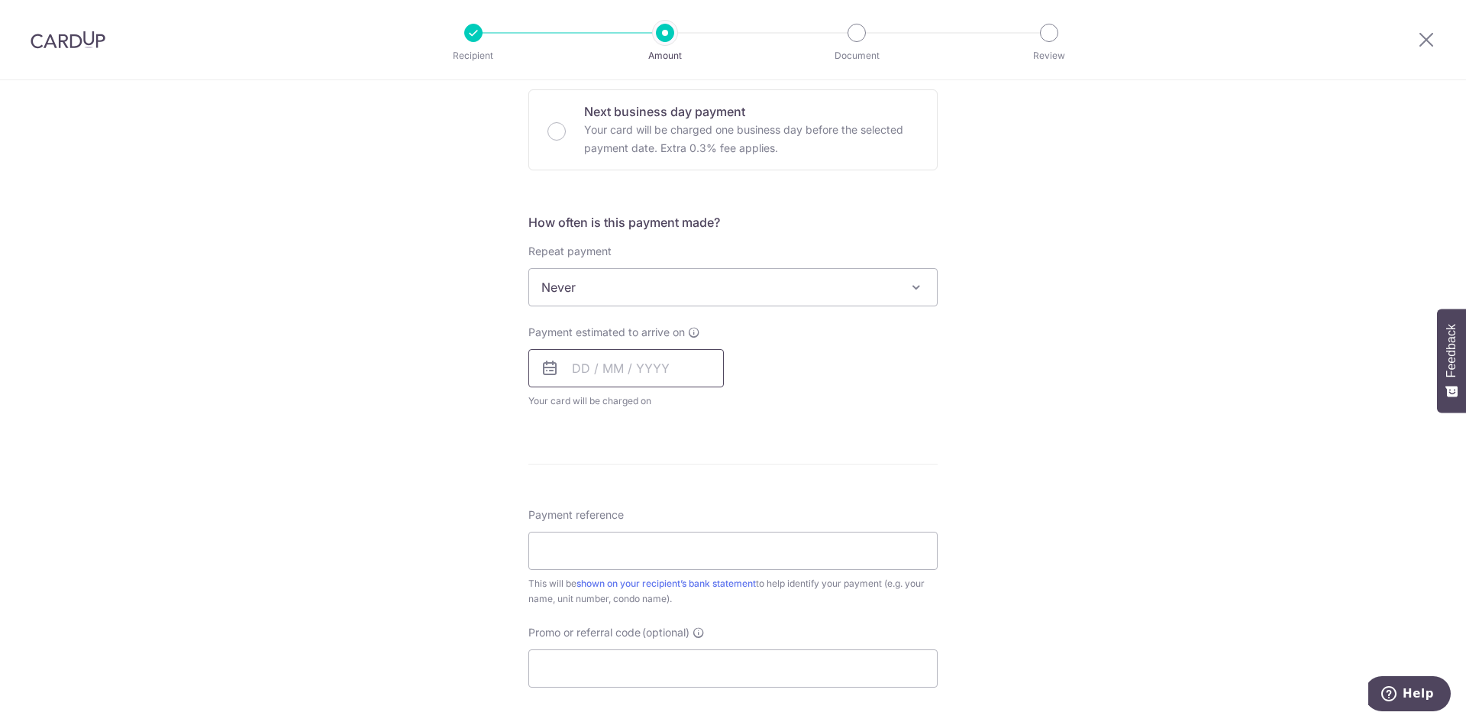
click at [646, 367] on input "text" at bounding box center [626, 368] width 196 height 38
type input "1,079.10"
click at [649, 514] on link "8" at bounding box center [651, 507] width 24 height 24
type input "[DATE]"
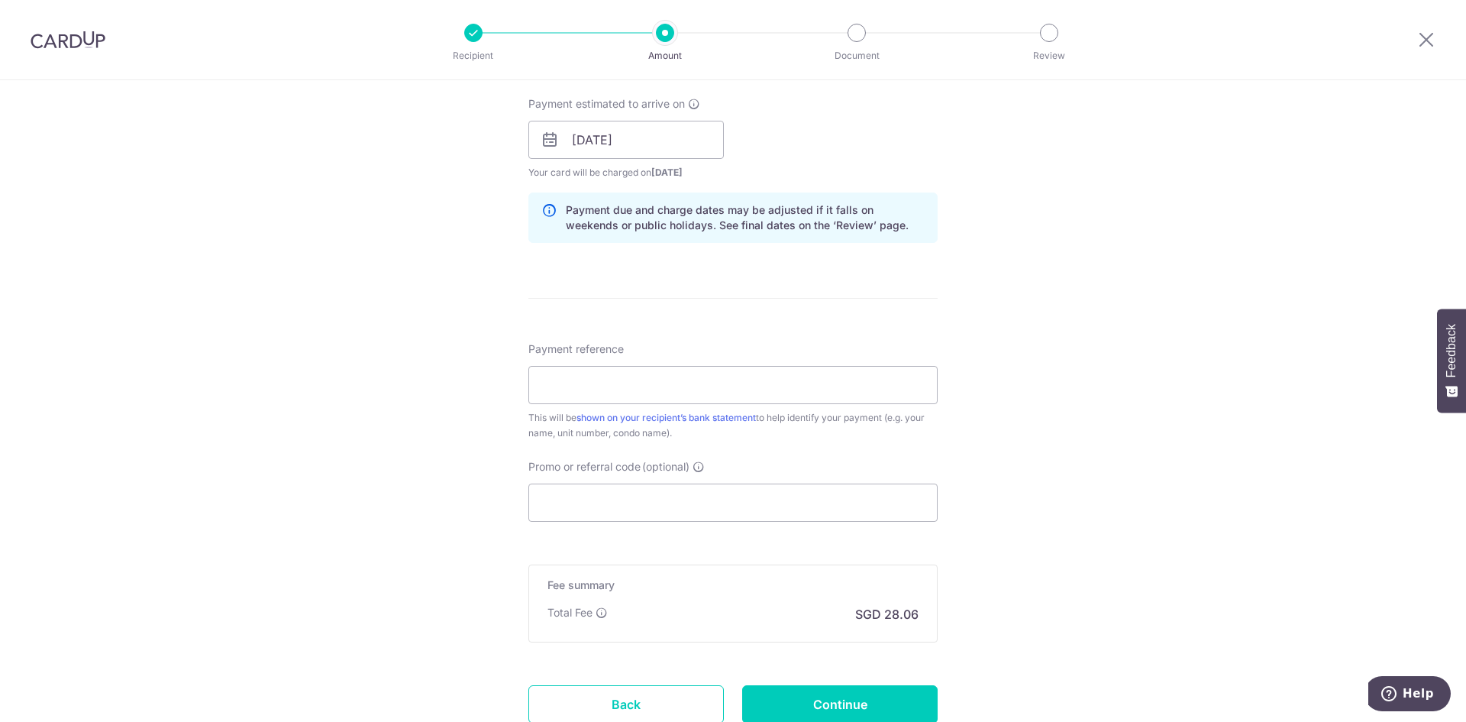
scroll to position [687, 0]
click at [751, 387] on input "Payment reference" at bounding box center [732, 384] width 409 height 38
click at [634, 385] on input "BLK 227 UNIT 1214" at bounding box center [732, 384] width 409 height 38
type input "BLK 227 UNIT 12-14"
click at [732, 506] on input "Promo or referral code (optional)" at bounding box center [732, 502] width 409 height 38
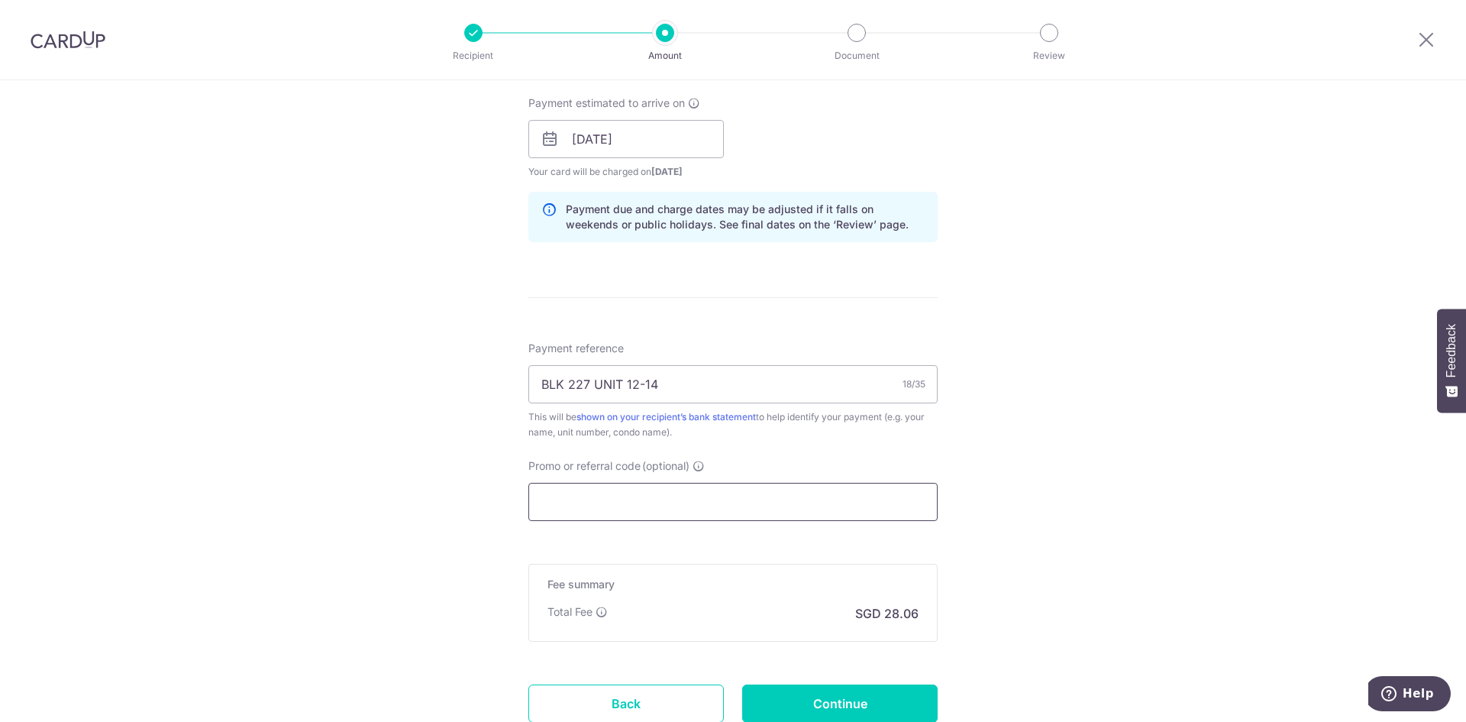
paste input "OCBC195"
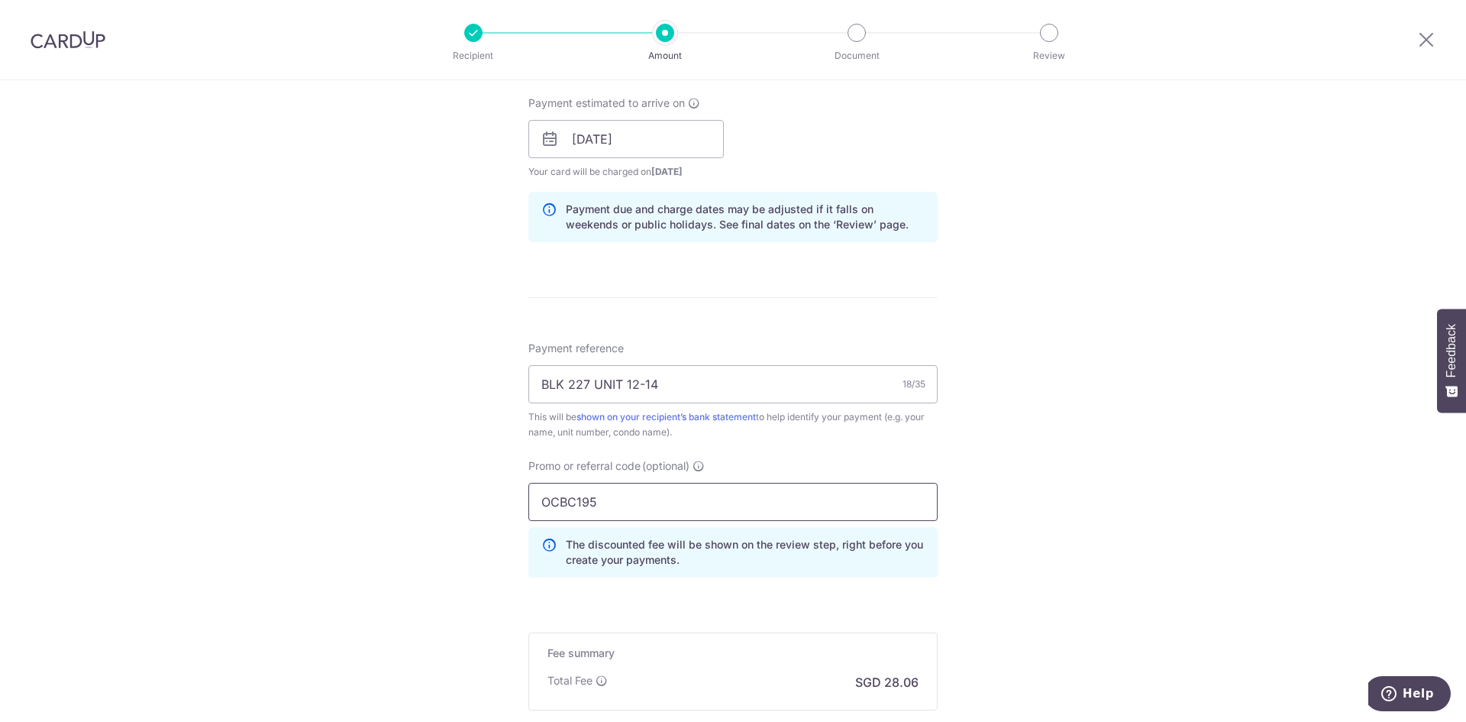
type input "OCBC195"
click at [1078, 430] on div "Tell us more about your payment Enter payment amount SGD 1,079.10 1079.10 Selec…" at bounding box center [733, 149] width 1466 height 1513
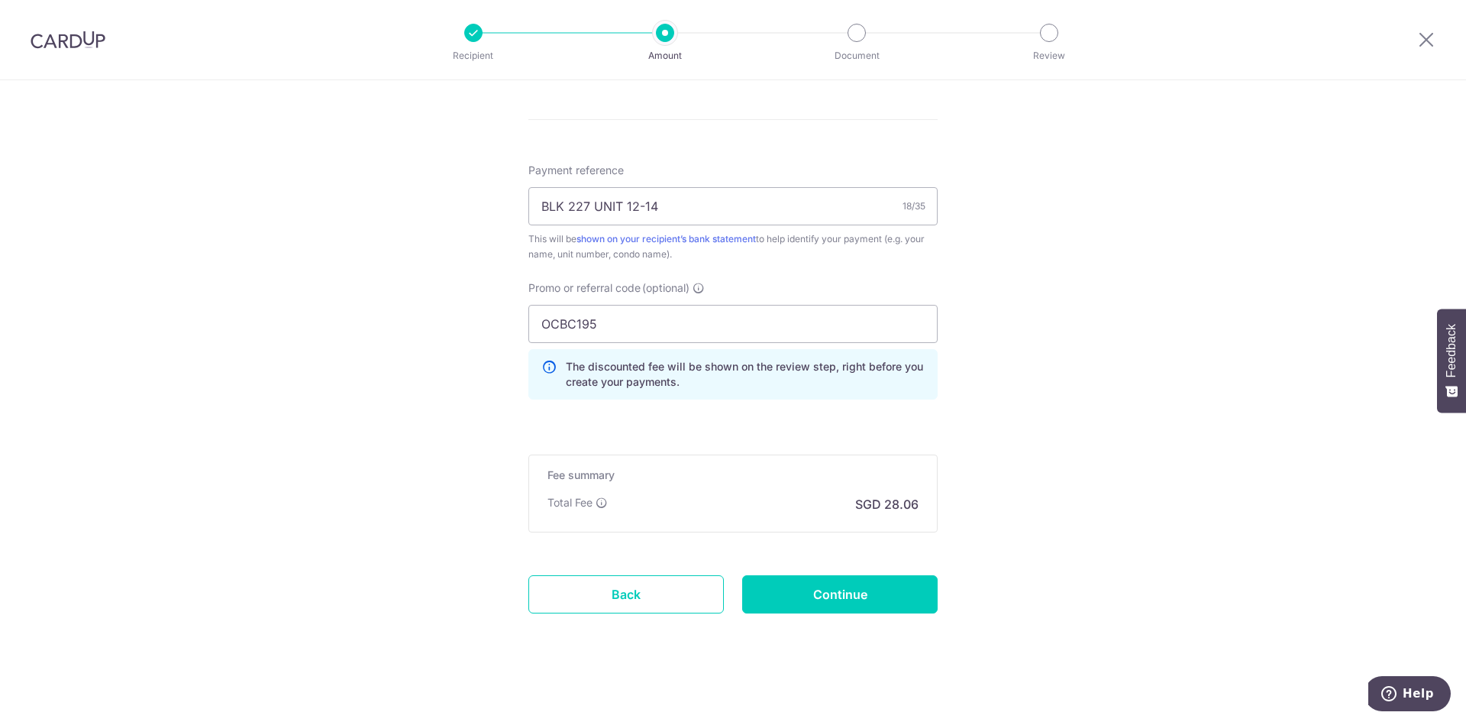
scroll to position [871, 0]
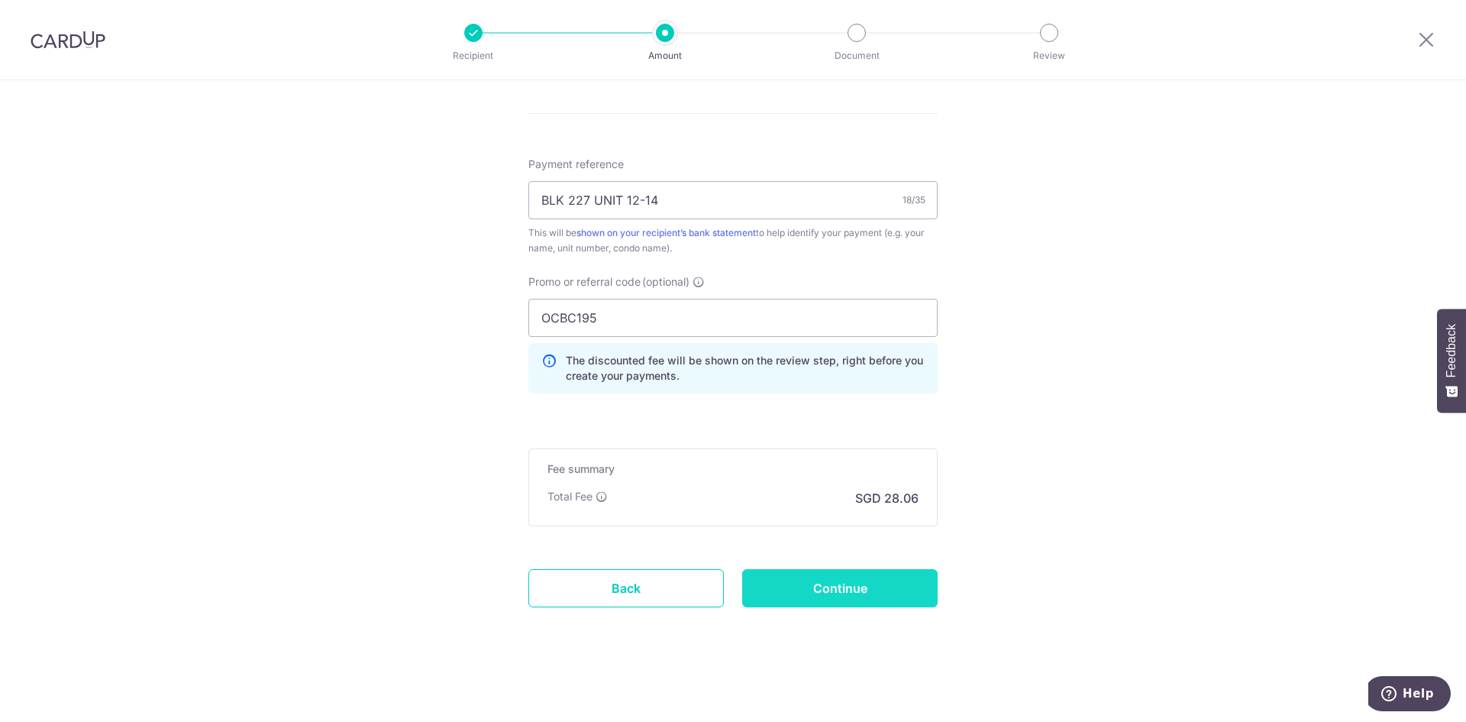
click at [856, 593] on input "Continue" at bounding box center [840, 588] width 196 height 38
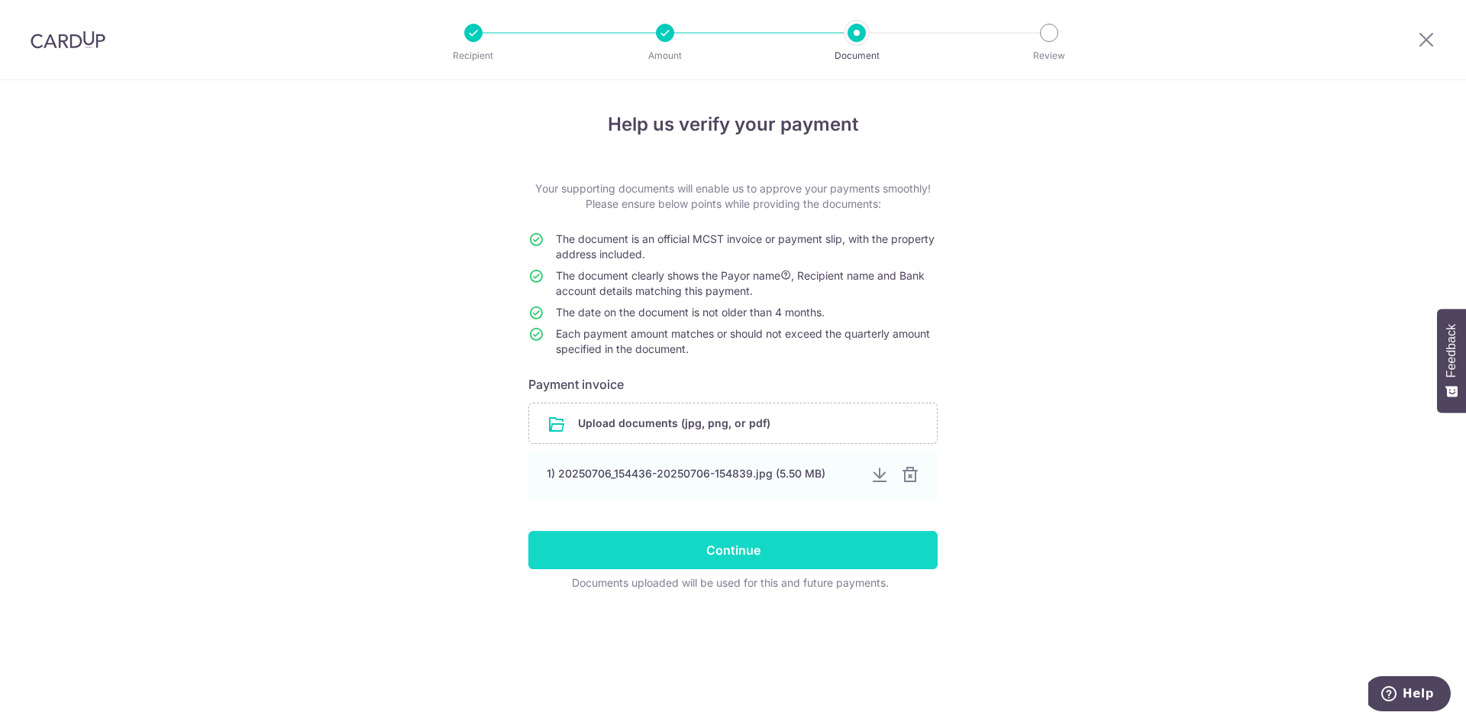
click at [749, 556] on input "Continue" at bounding box center [732, 550] width 409 height 38
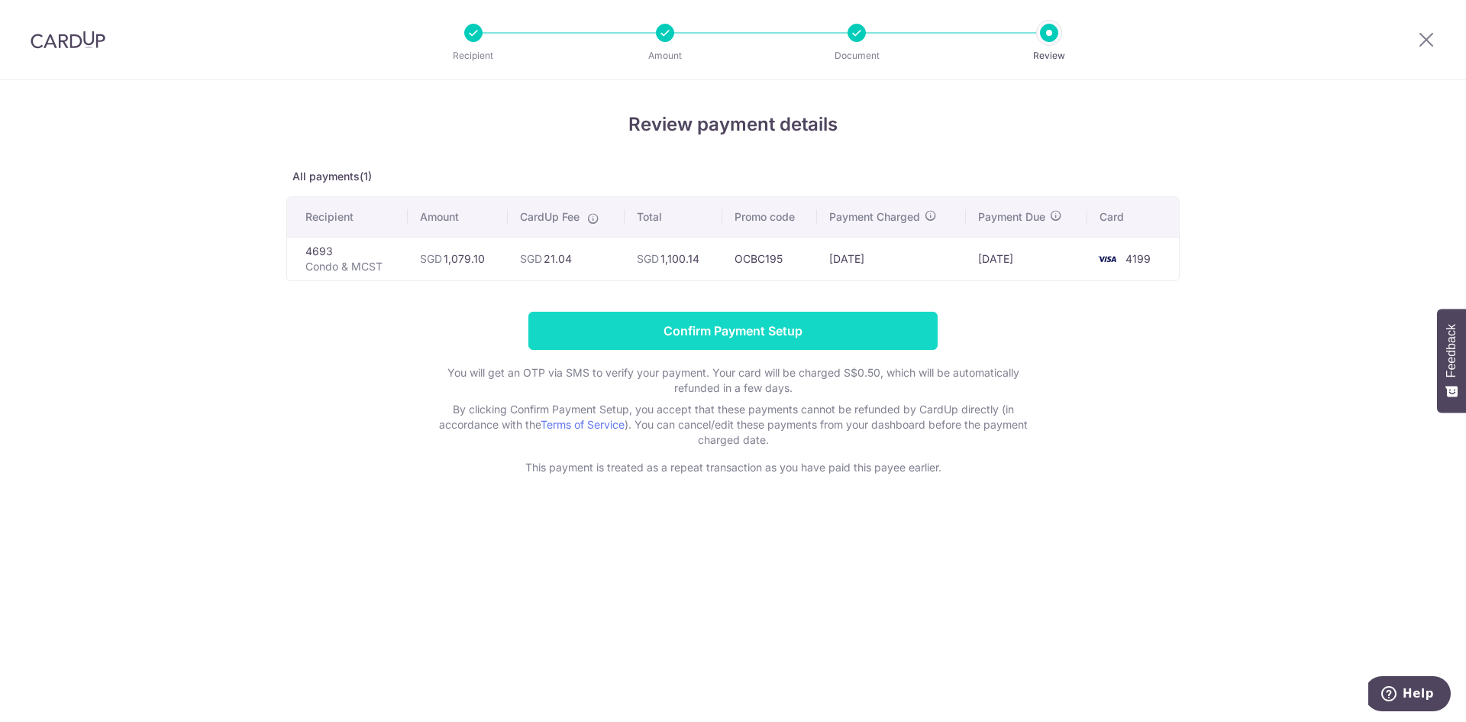
click at [790, 338] on input "Confirm Payment Setup" at bounding box center [732, 331] width 409 height 38
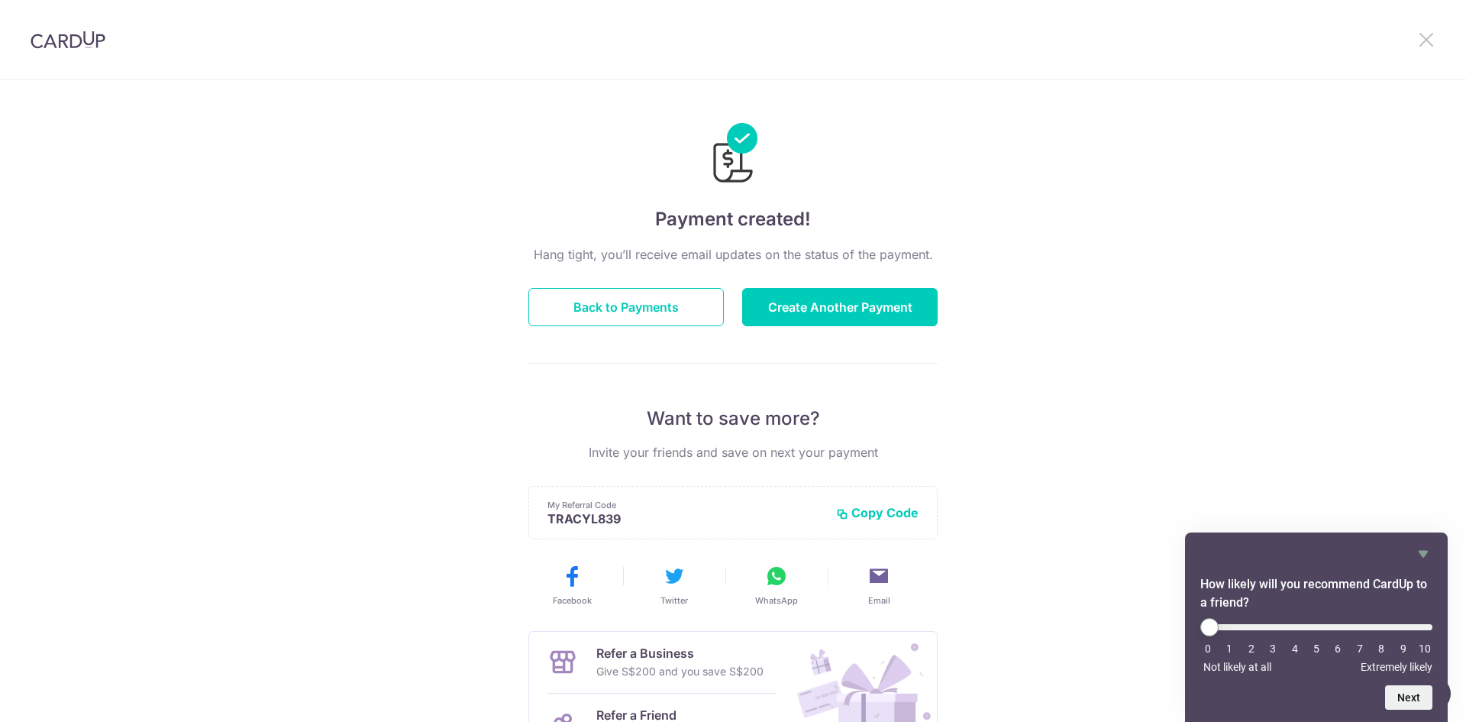
click at [1425, 37] on icon at bounding box center [1426, 39] width 18 height 19
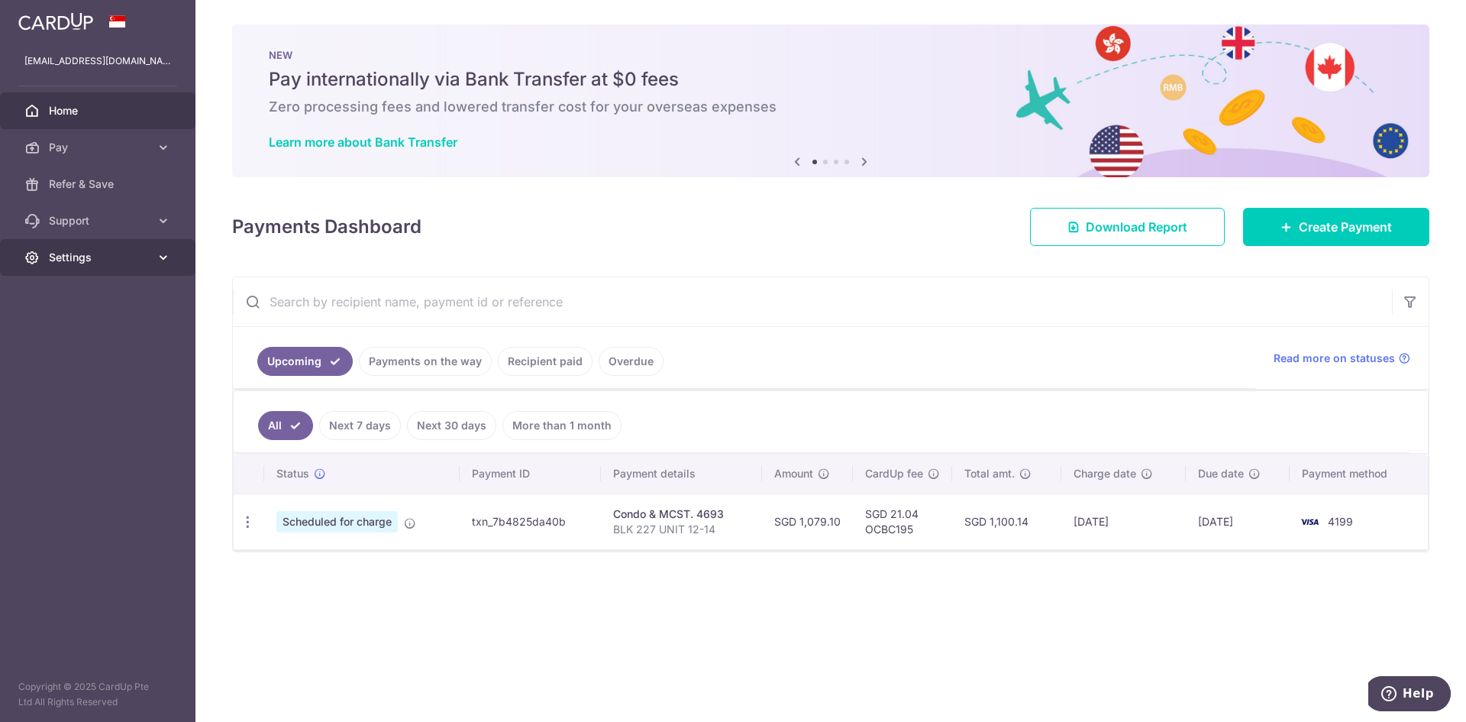
click at [73, 247] on link "Settings" at bounding box center [98, 257] width 196 height 37
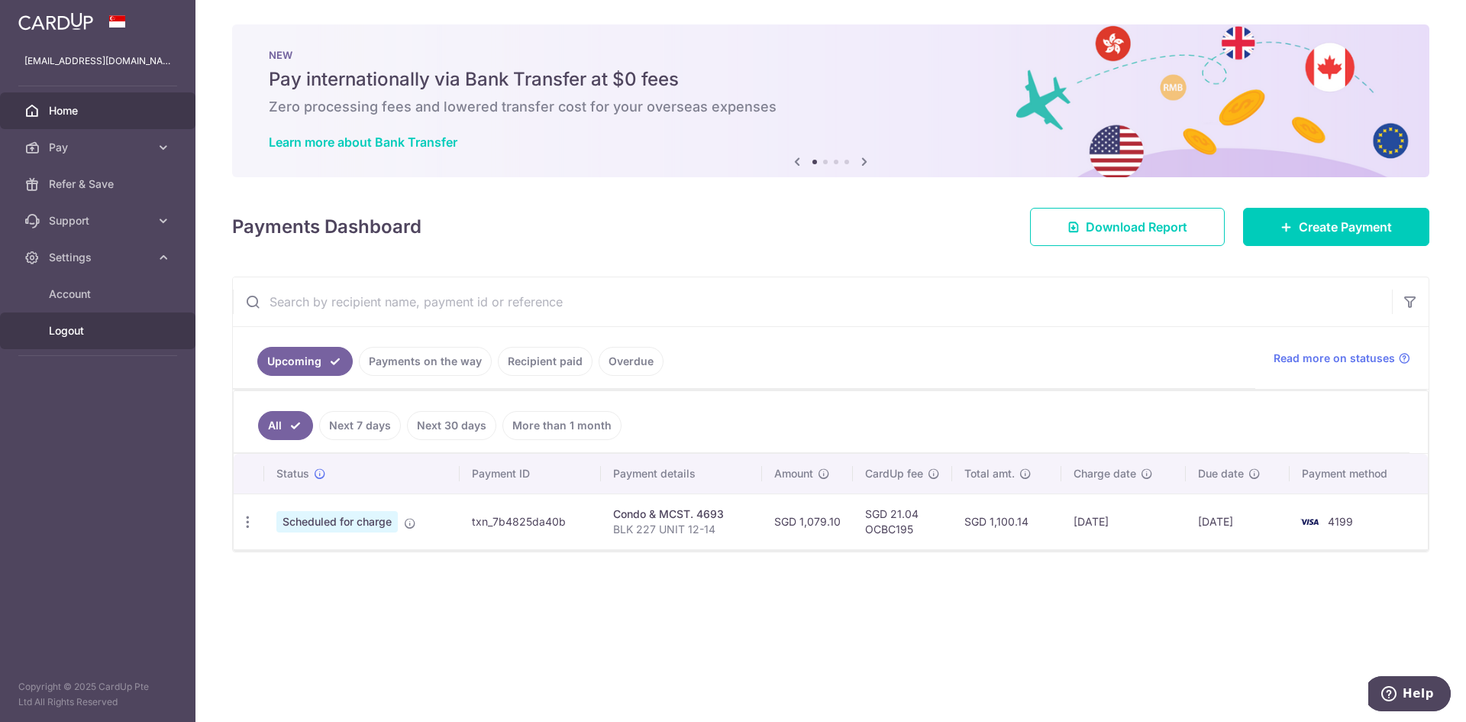
click at [70, 334] on span "Logout" at bounding box center [99, 330] width 101 height 15
